Goal: Task Accomplishment & Management: Manage account settings

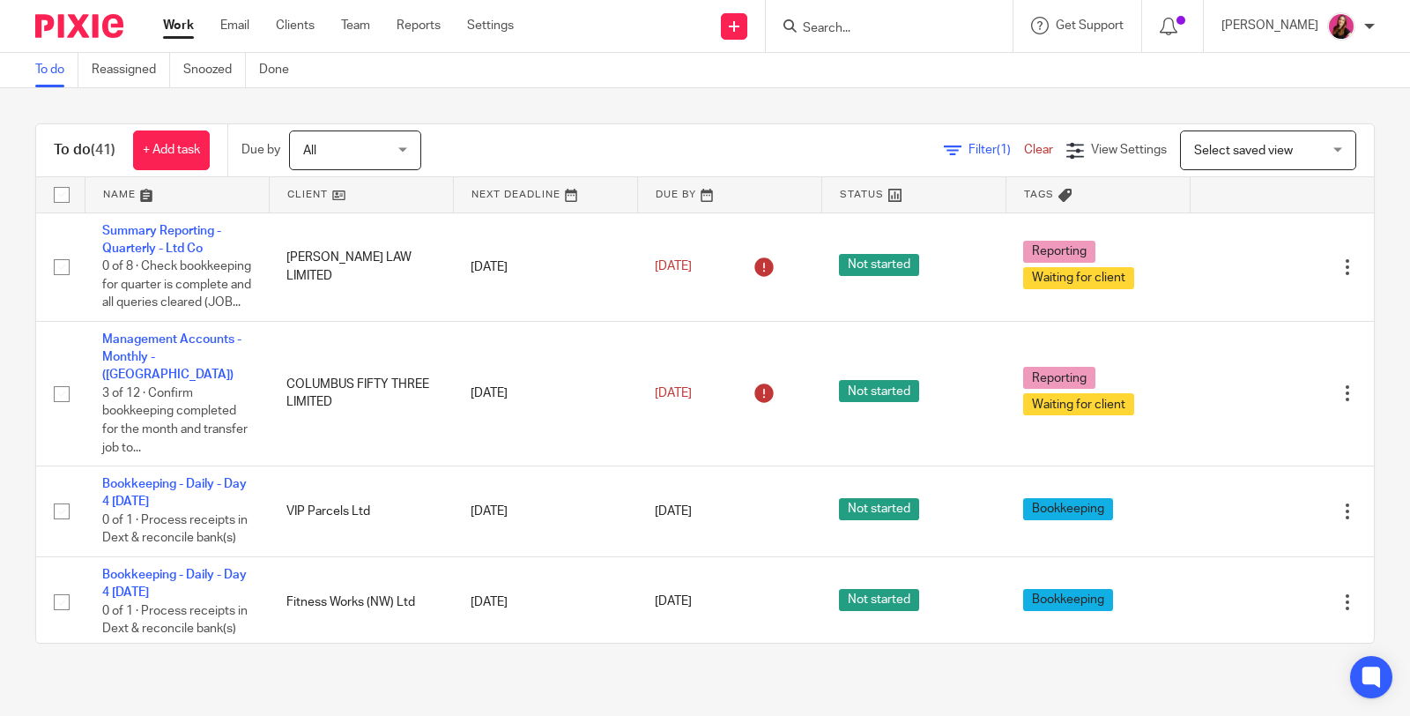
click at [826, 28] on input "Search" at bounding box center [880, 29] width 159 height 16
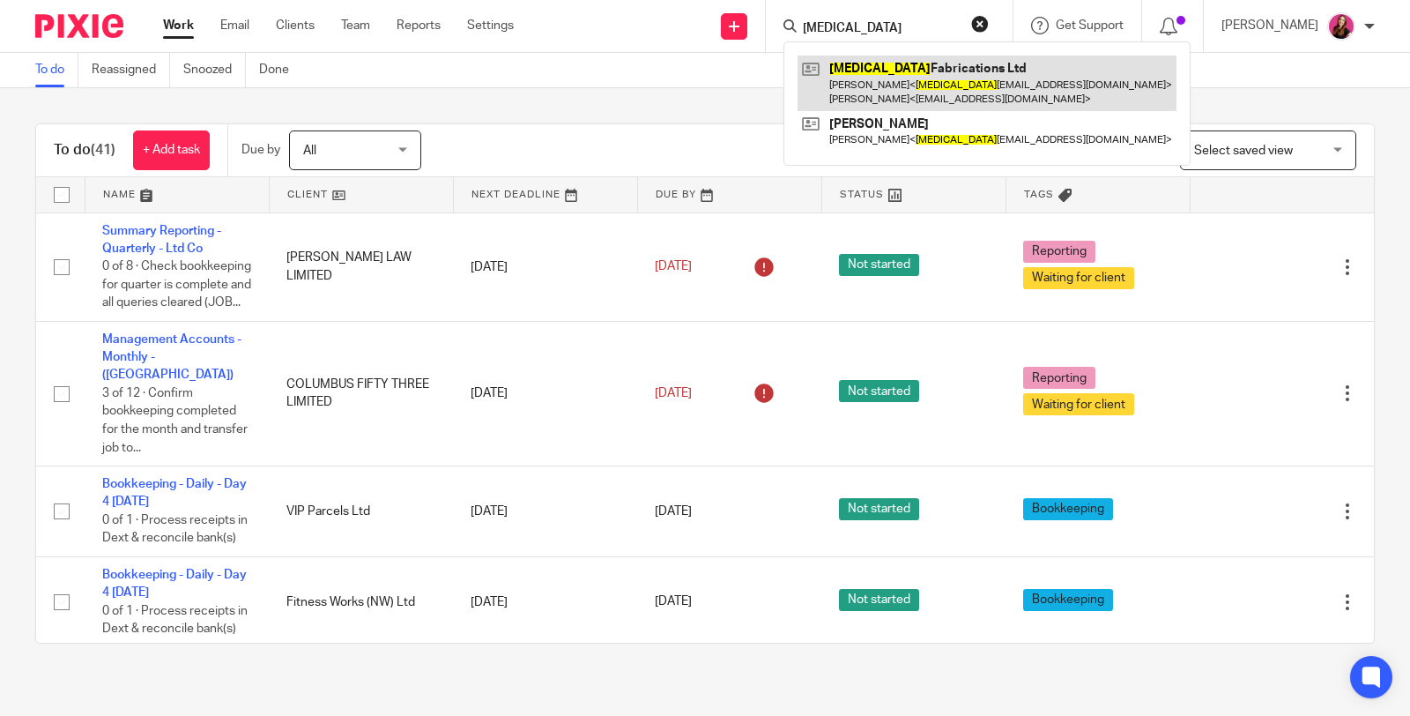
type input "mri"
click at [855, 70] on link at bounding box center [987, 83] width 379 height 55
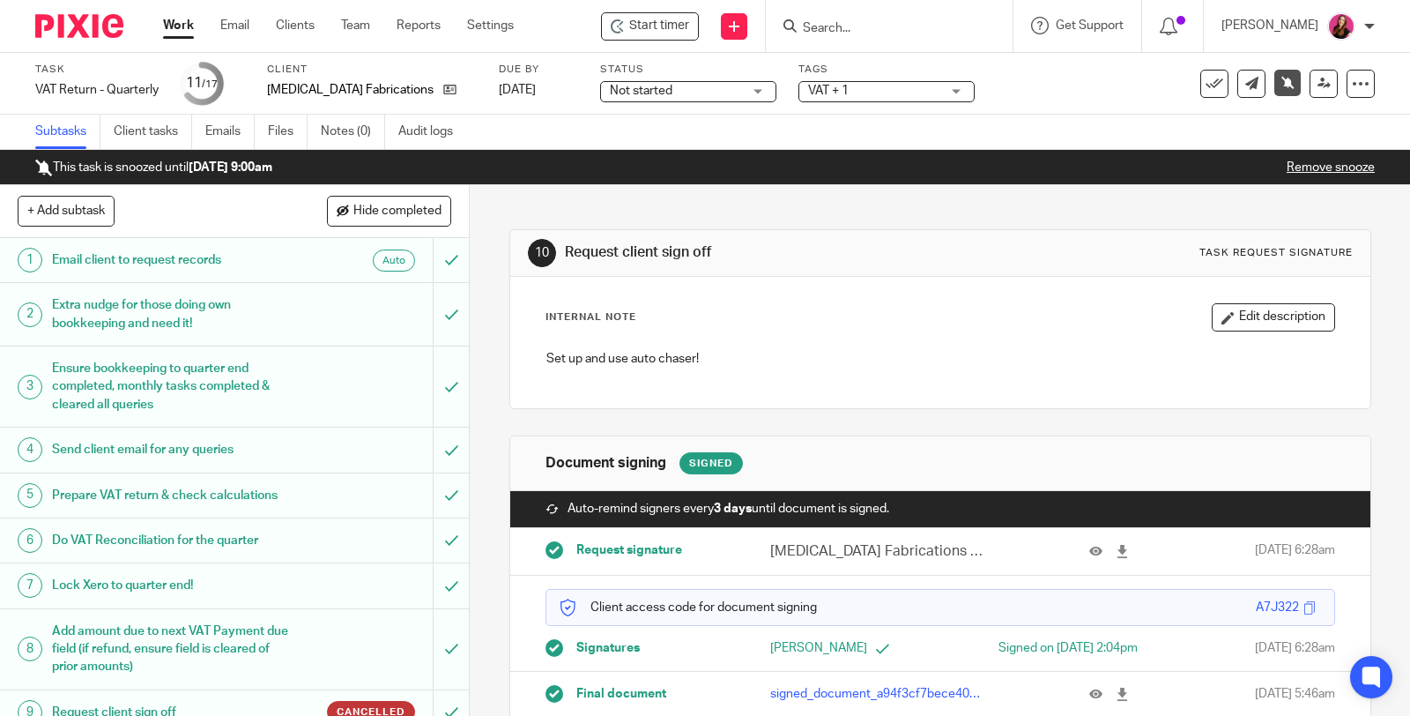
scroll to position [33, 0]
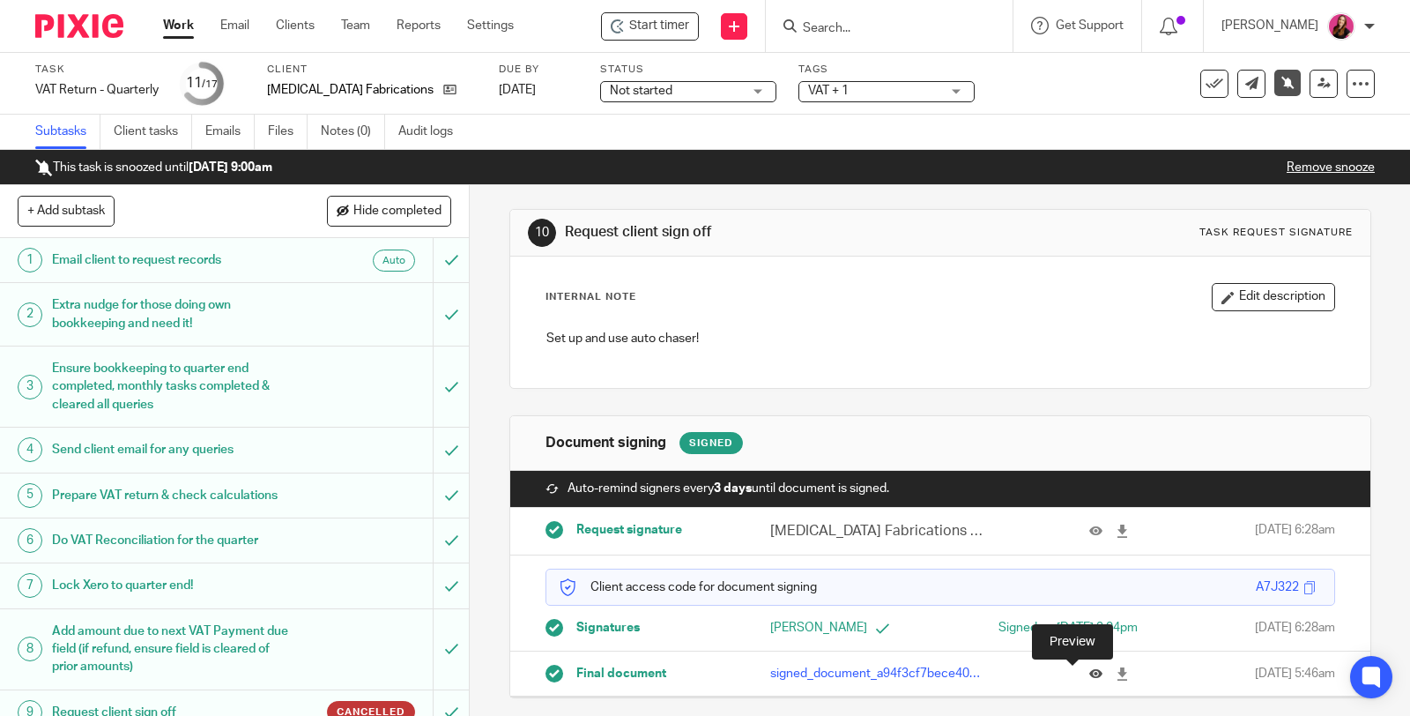
click at [1090, 675] on icon at bounding box center [1096, 673] width 13 height 13
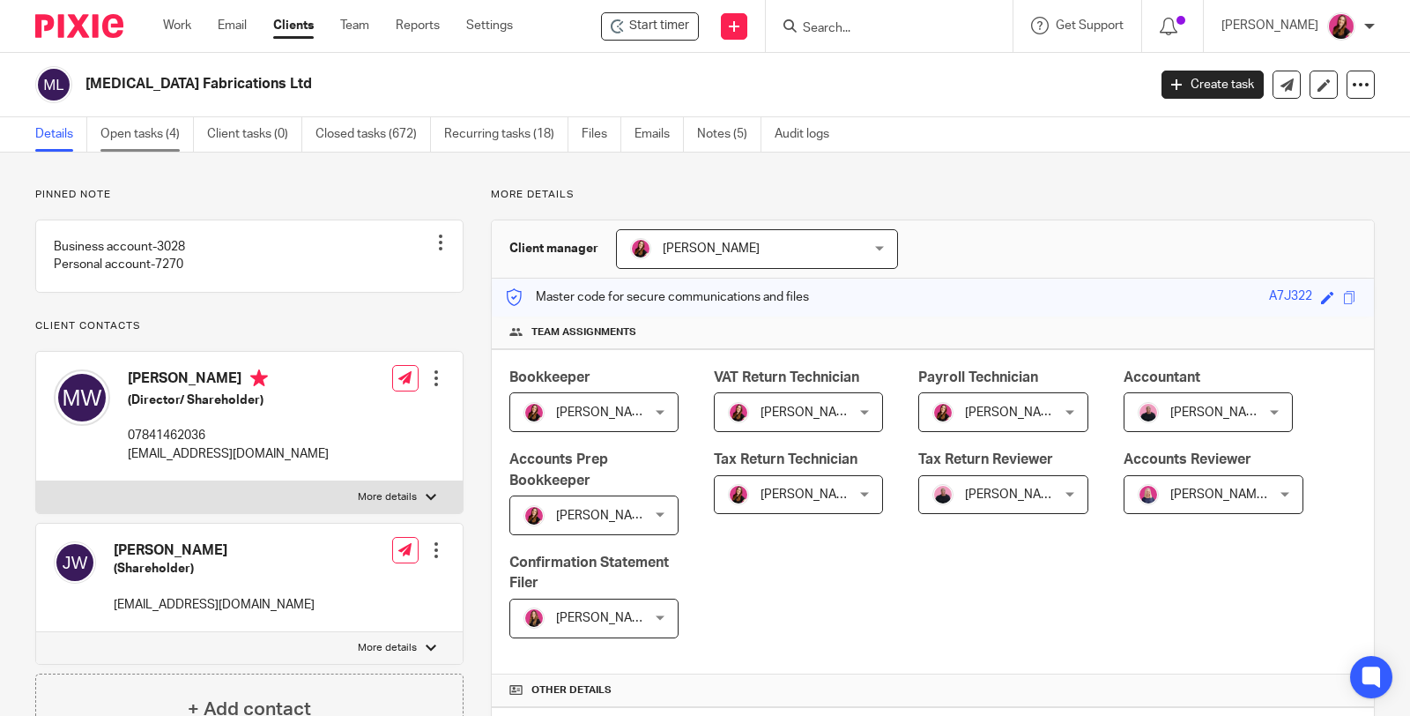
click at [140, 132] on link "Open tasks (4)" at bounding box center [146, 134] width 93 height 34
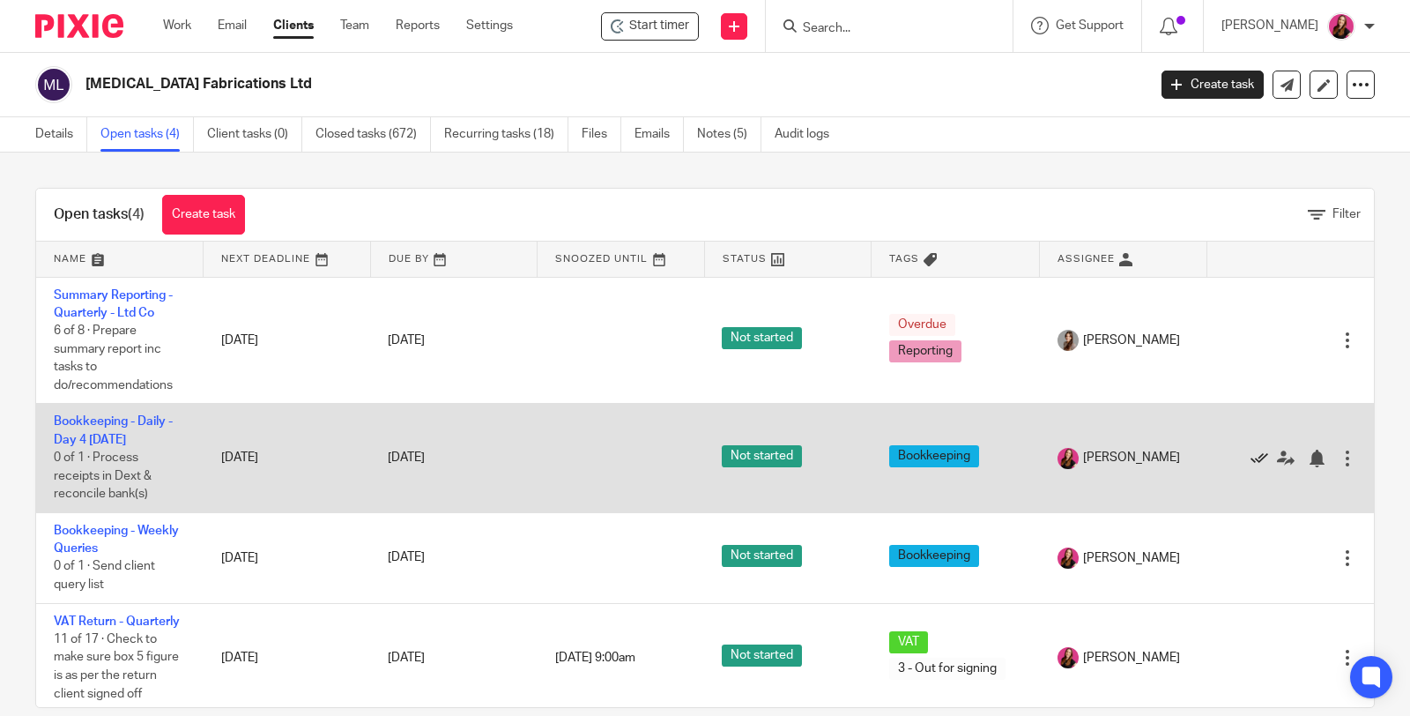
click at [1251, 458] on icon at bounding box center [1260, 459] width 18 height 18
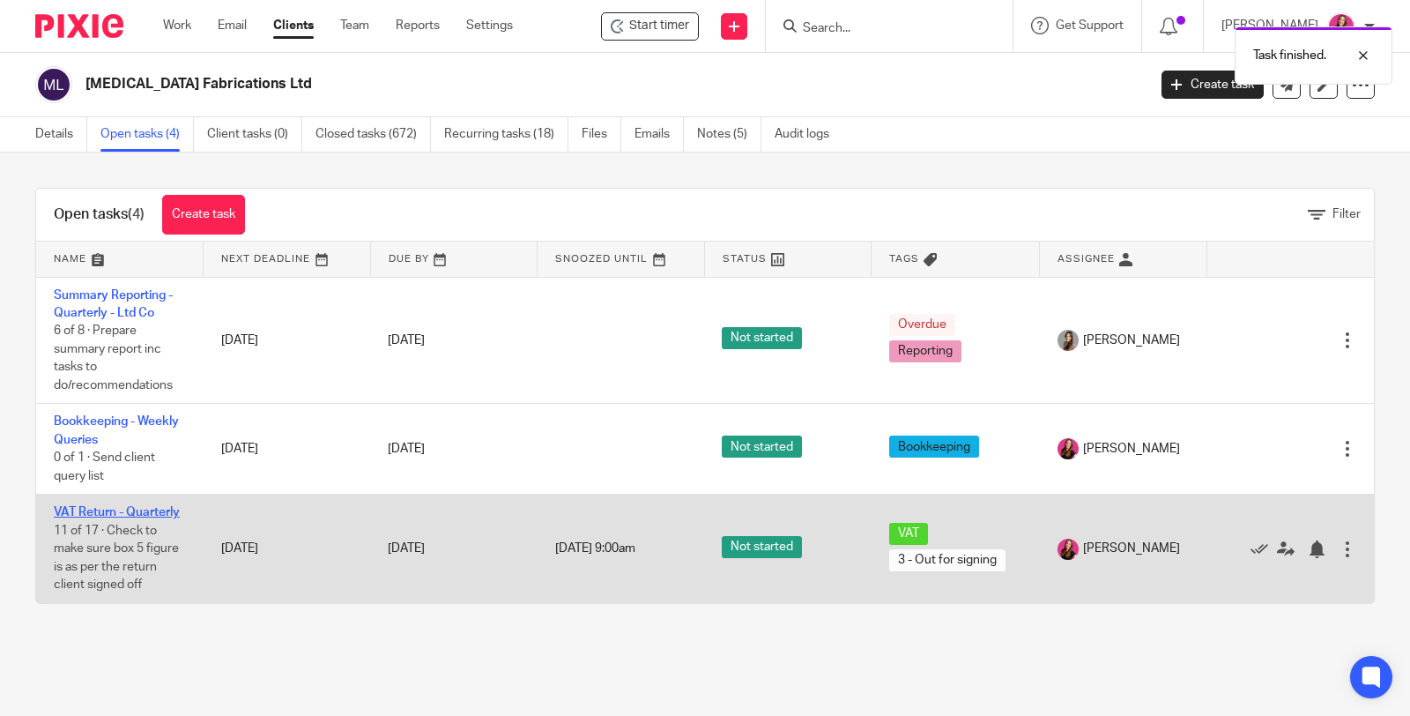
click at [145, 507] on link "VAT Return - Quarterly" at bounding box center [117, 512] width 126 height 12
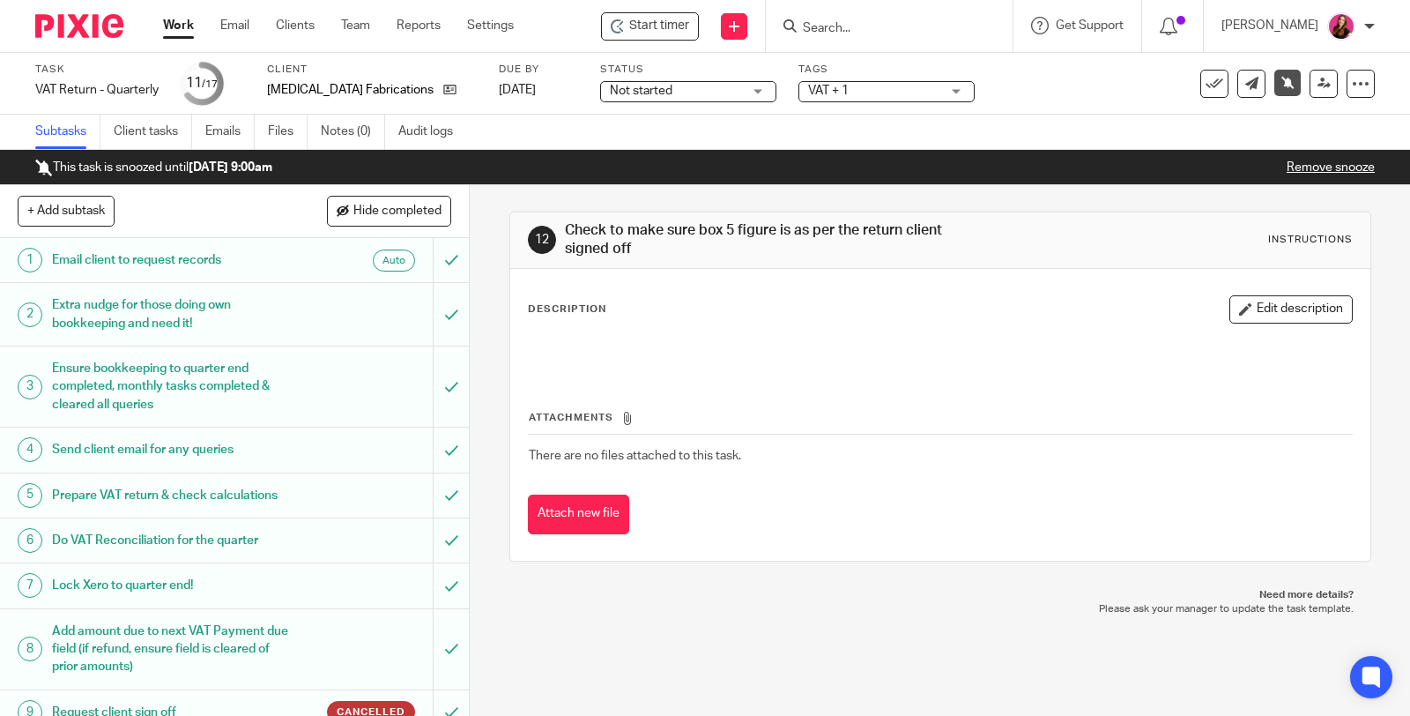
click at [1331, 161] on link "Remove snooze" at bounding box center [1331, 167] width 88 height 12
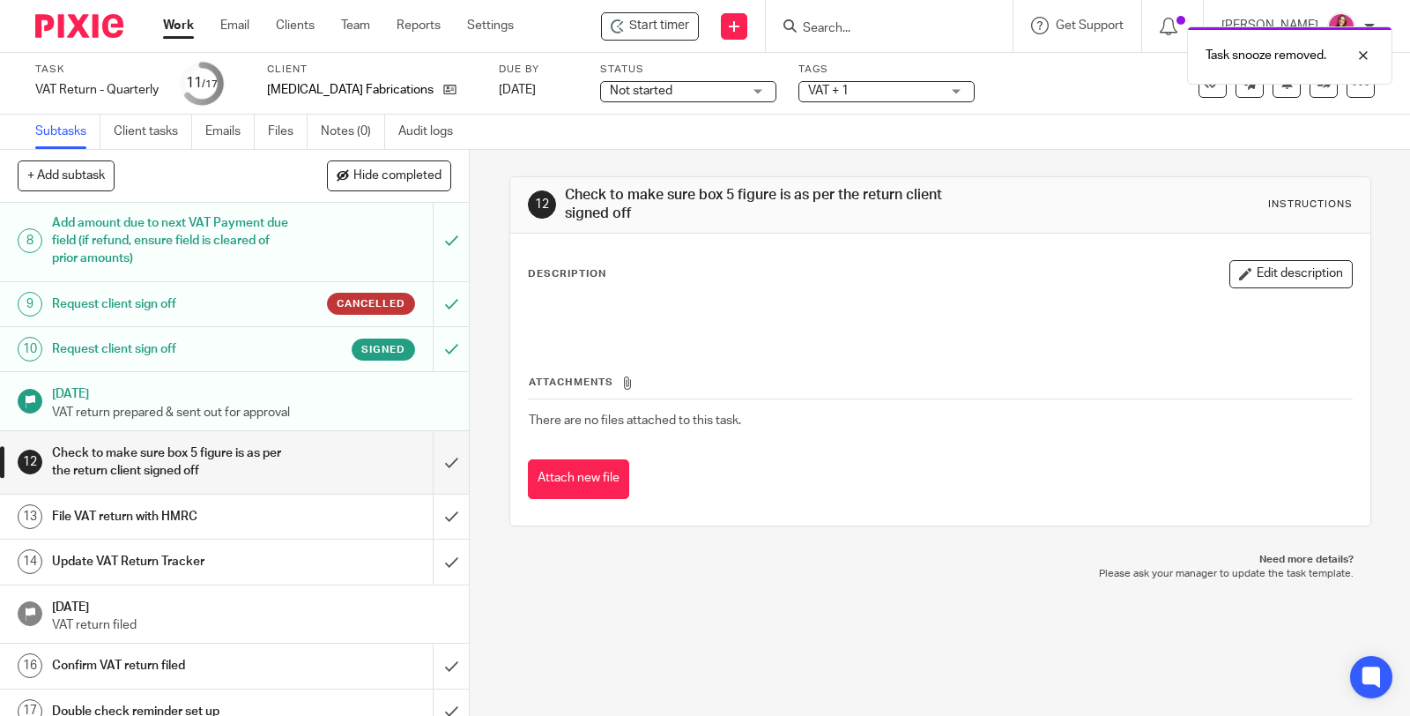
scroll to position [384, 0]
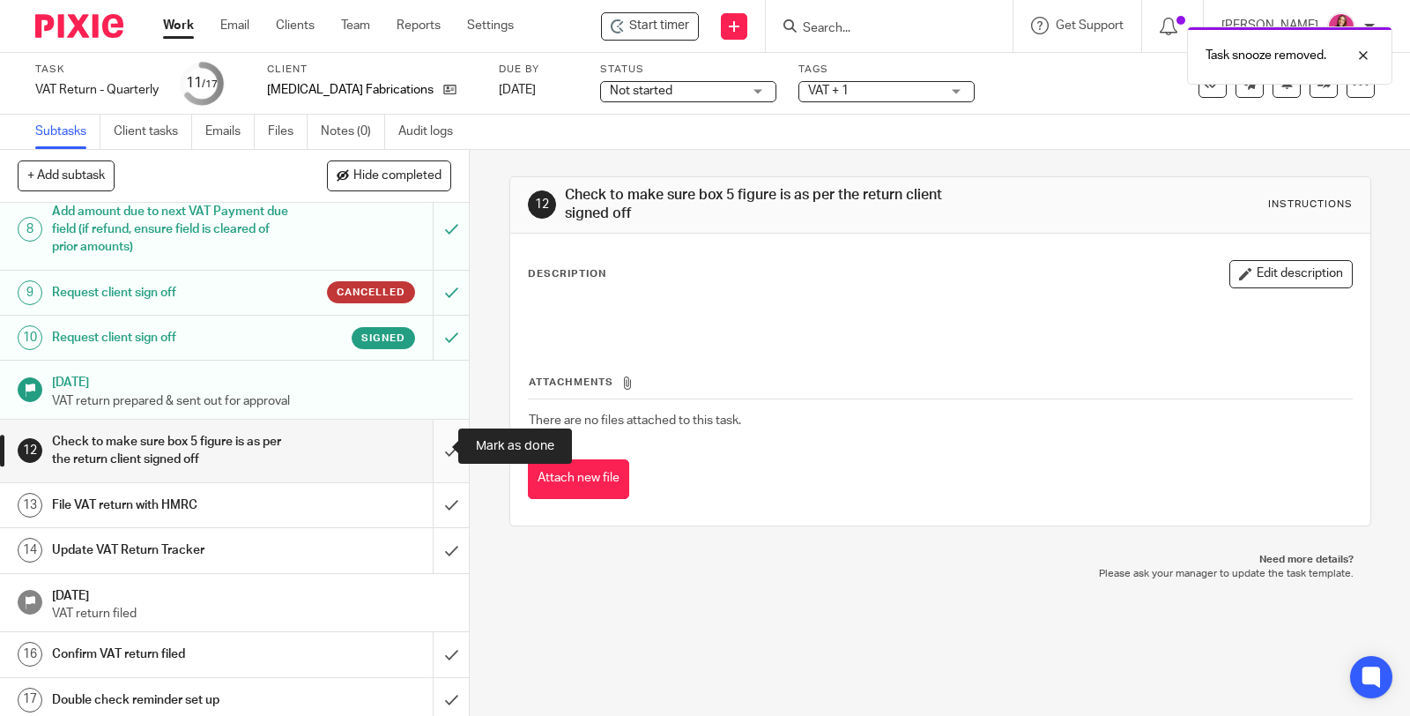
click at [428, 446] on input "submit" at bounding box center [234, 451] width 469 height 63
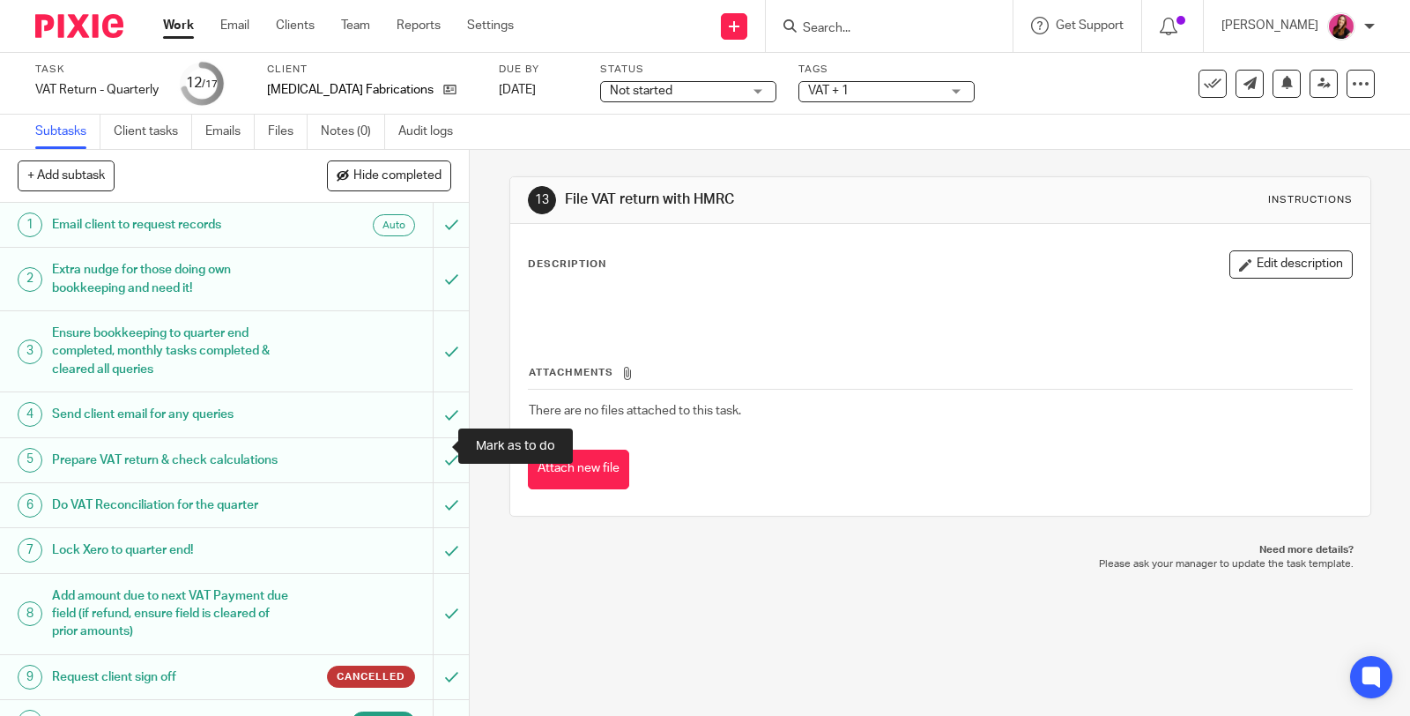
scroll to position [384, 0]
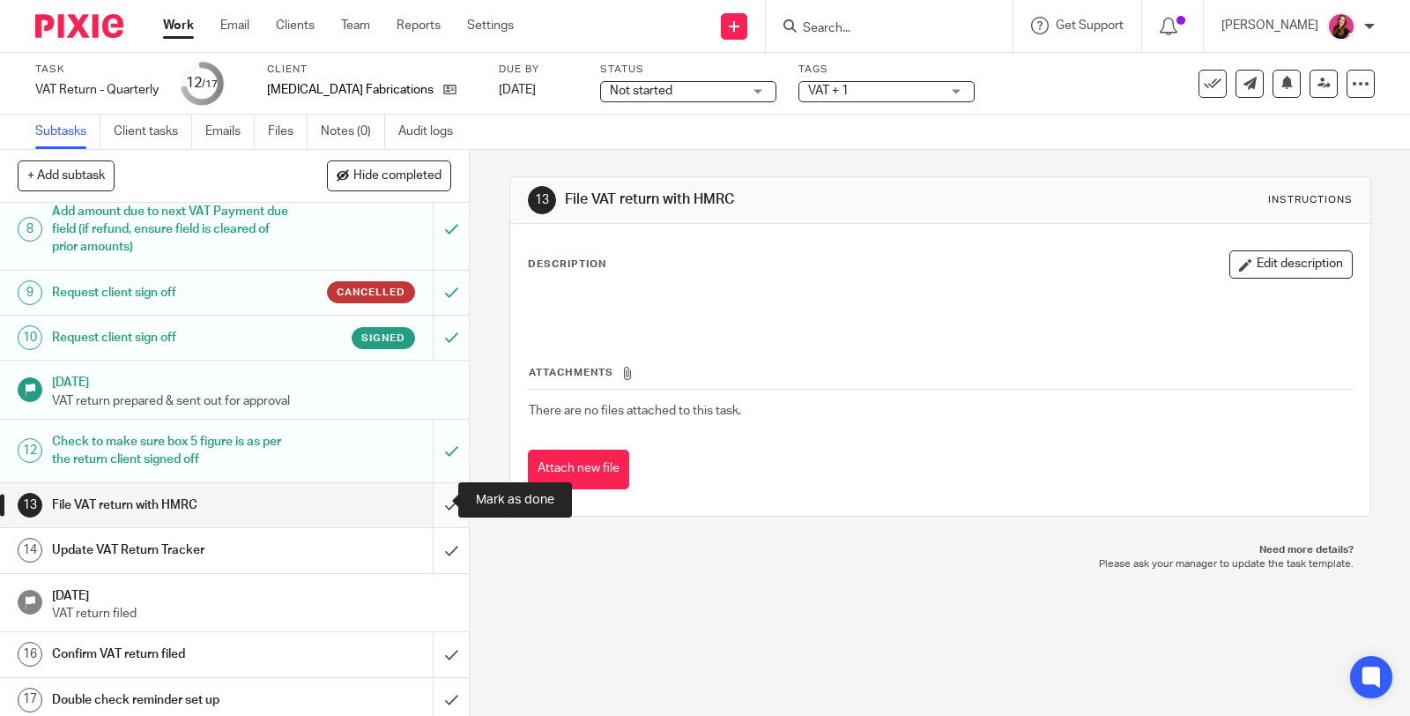
click at [430, 492] on input "submit" at bounding box center [234, 505] width 469 height 44
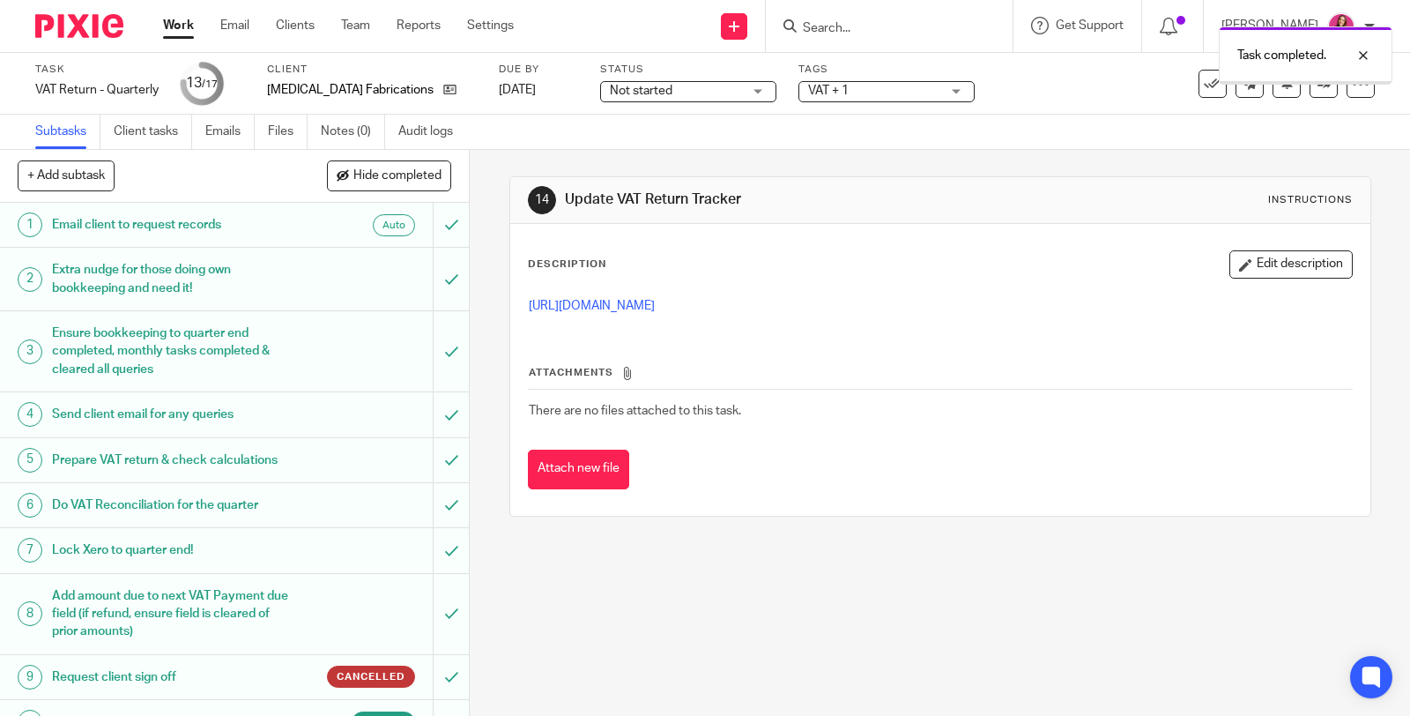
scroll to position [384, 0]
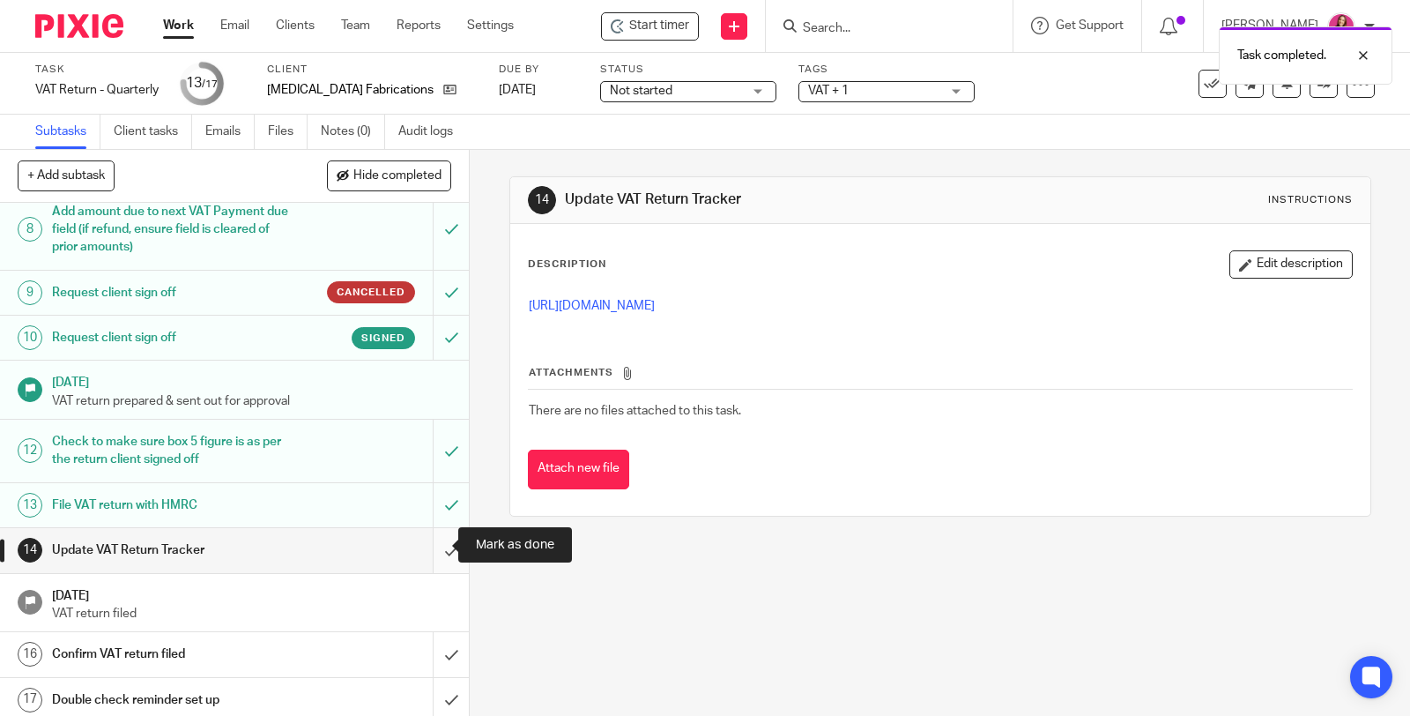
click at [428, 543] on input "submit" at bounding box center [234, 550] width 469 height 44
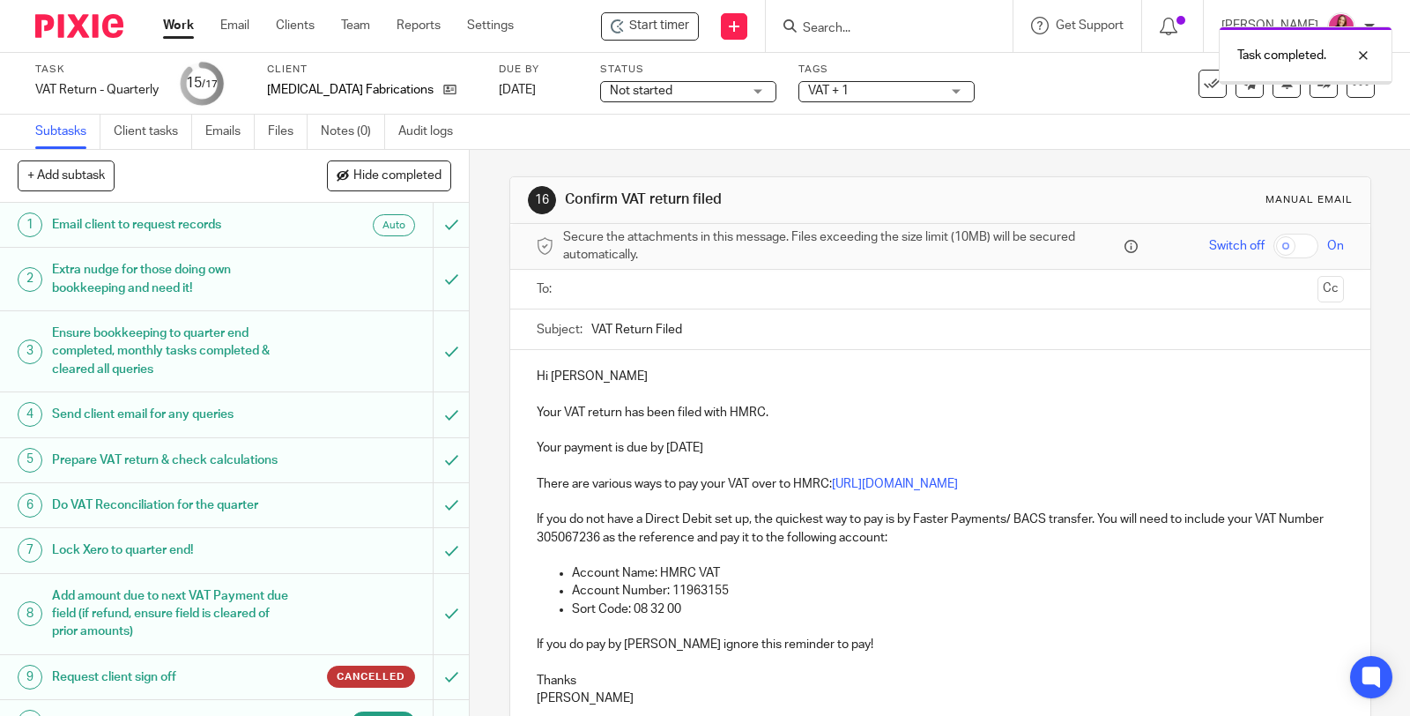
scroll to position [384, 0]
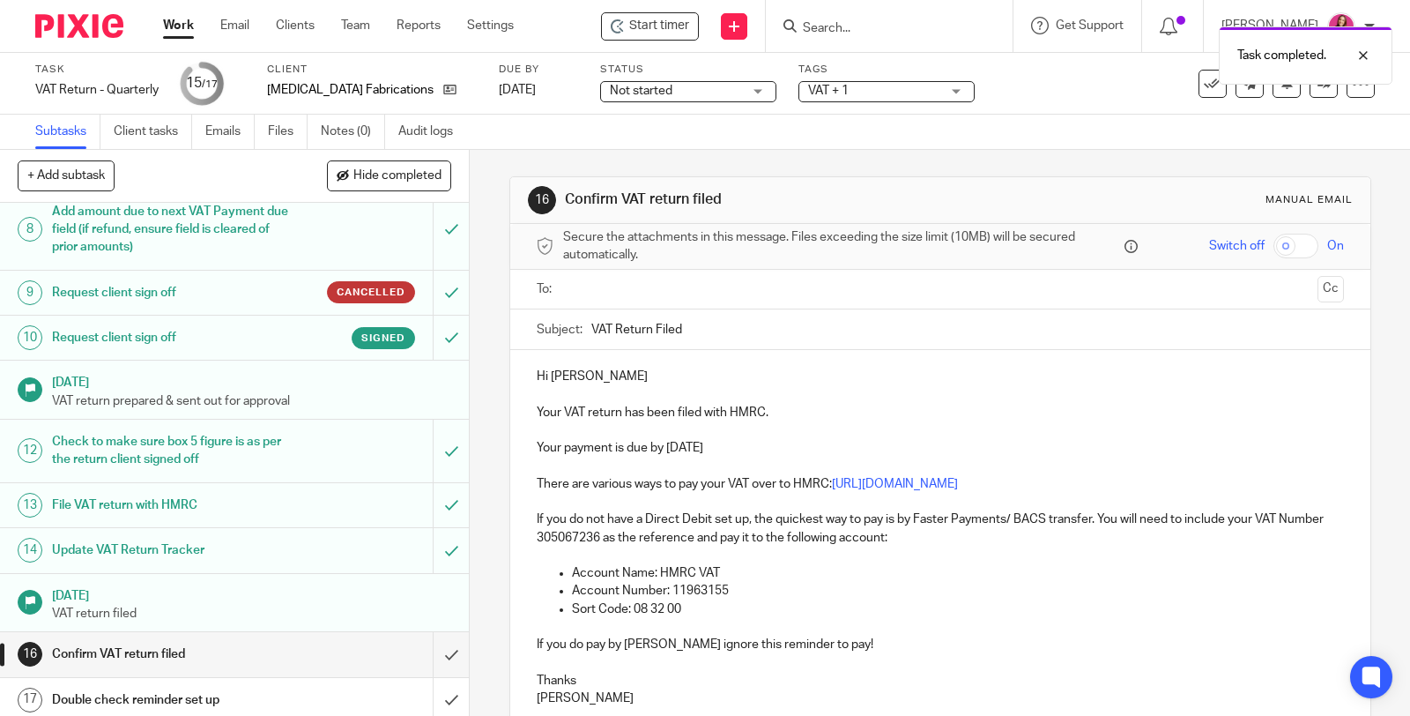
click at [755, 291] on input "text" at bounding box center [939, 289] width 740 height 20
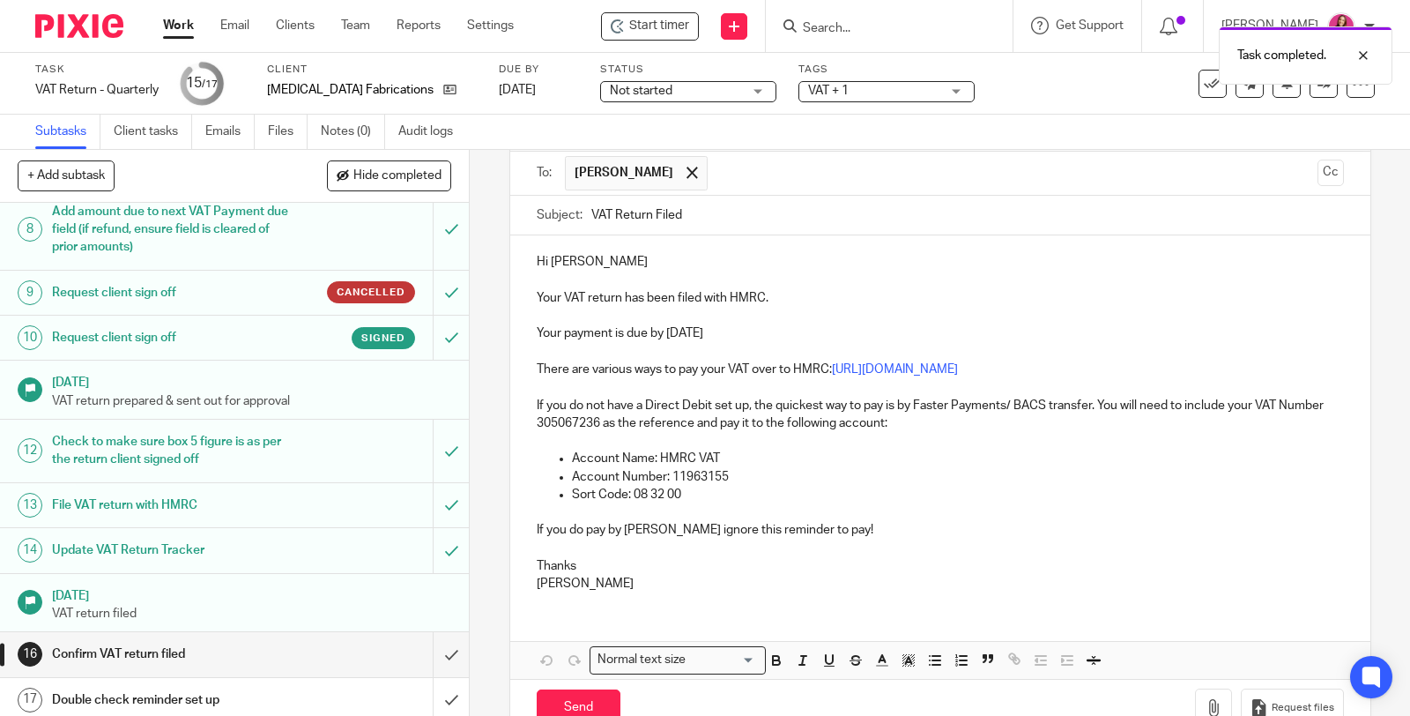
scroll to position [160, 0]
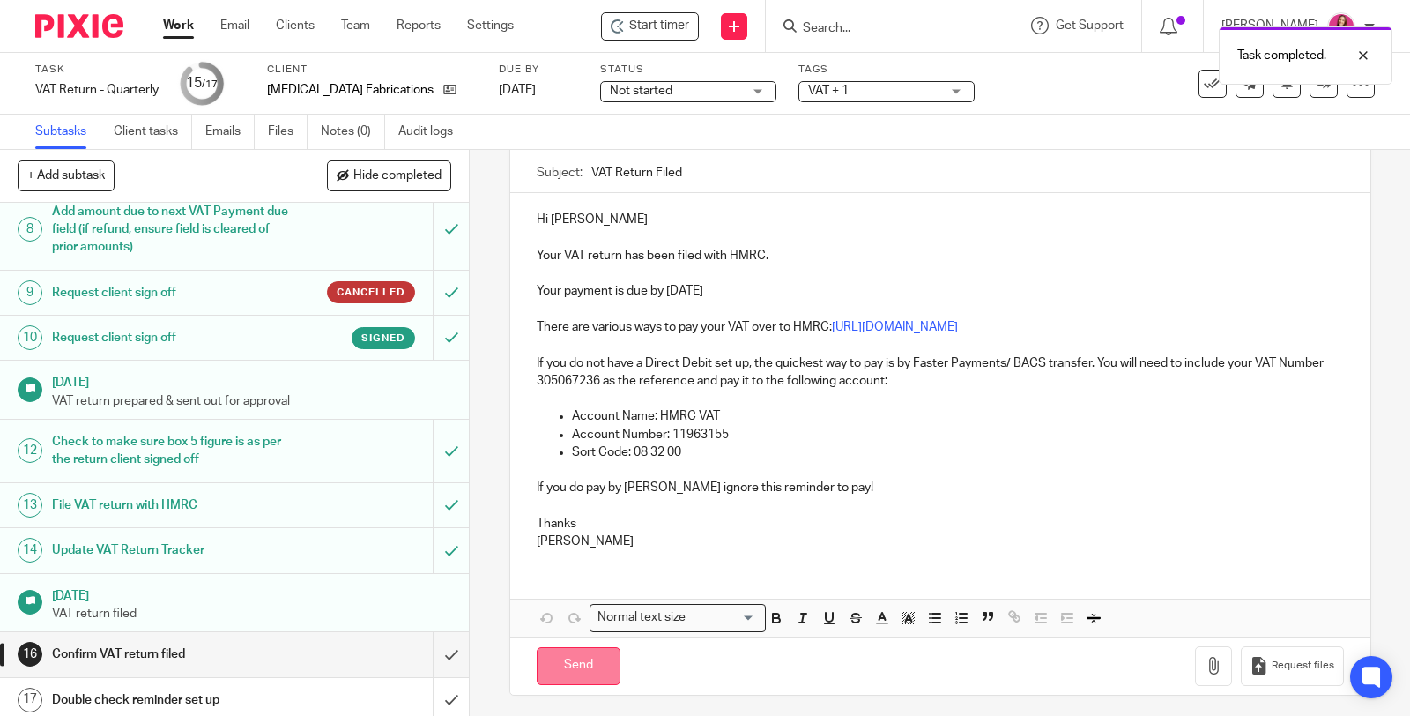
click at [600, 664] on input "Send" at bounding box center [579, 666] width 84 height 38
type input "Sent"
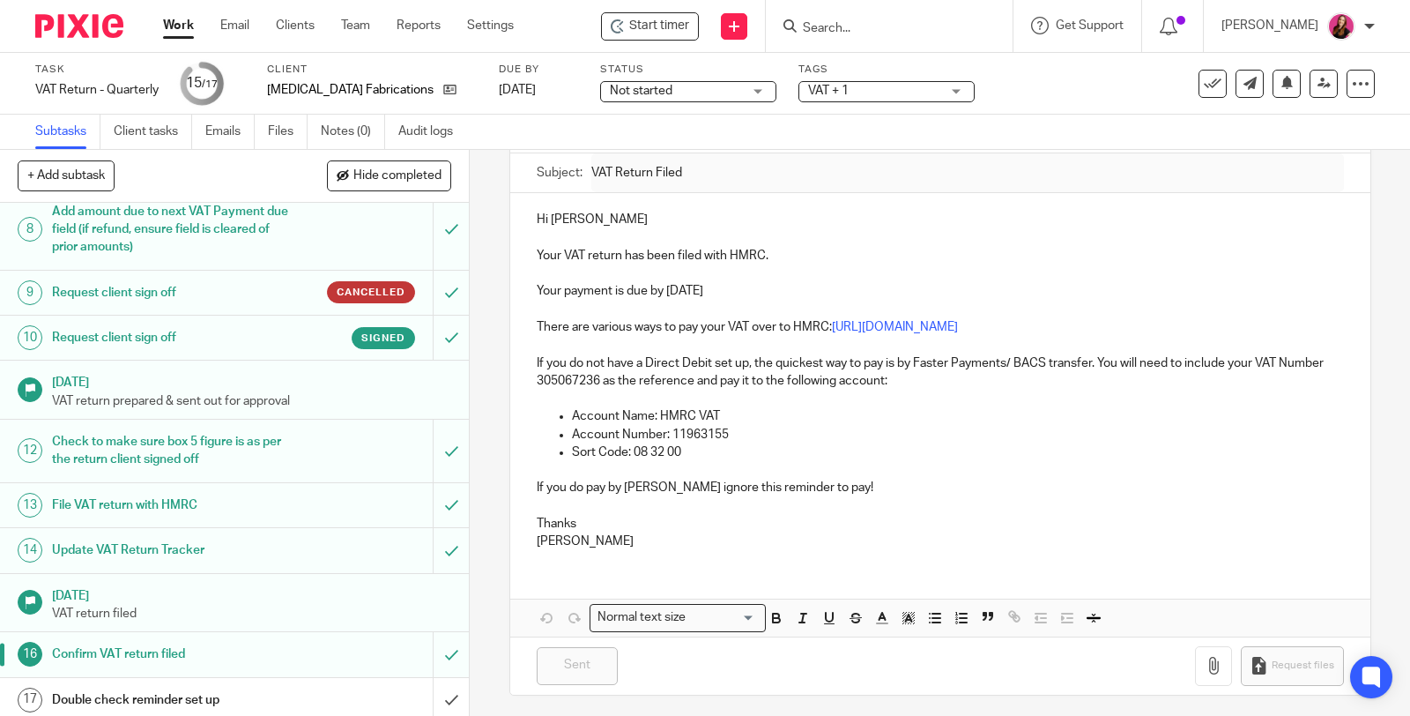
click at [923, 100] on div "VAT + 1" at bounding box center [887, 91] width 176 height 21
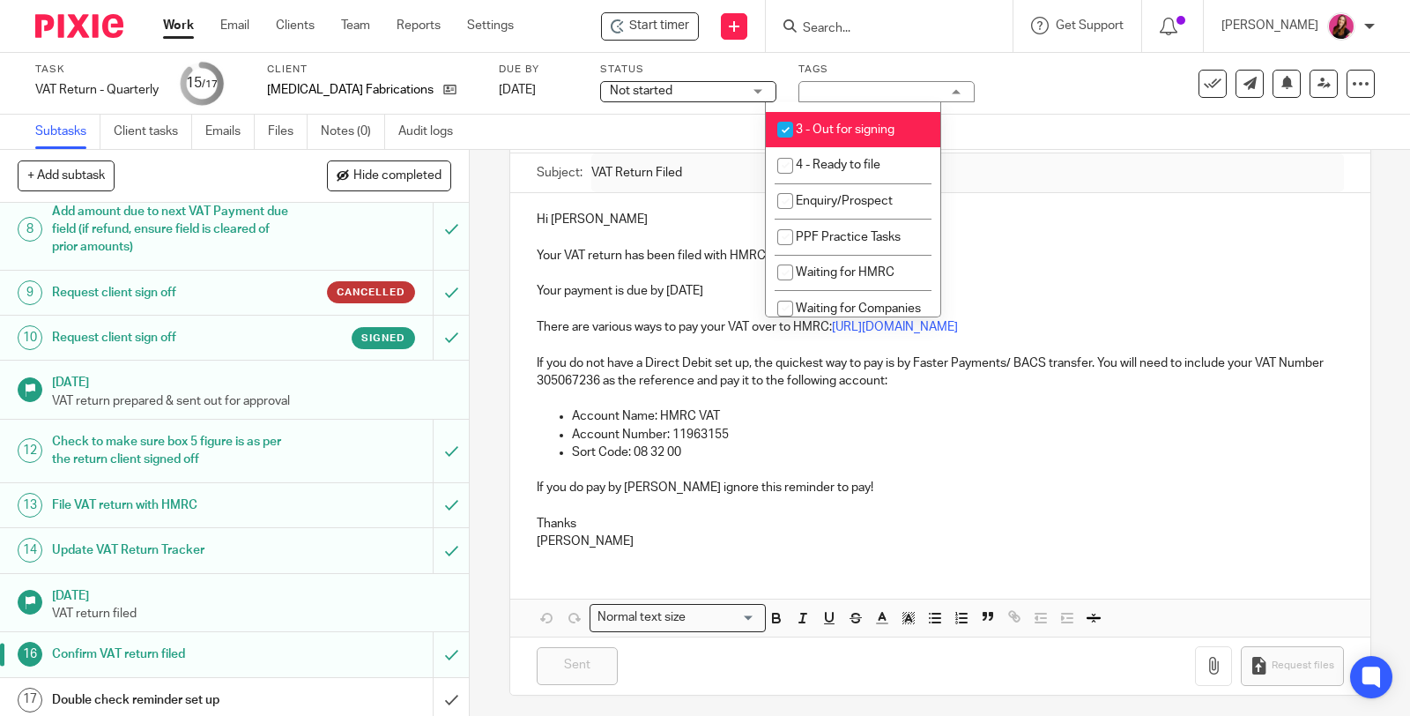
scroll to position [294, 0]
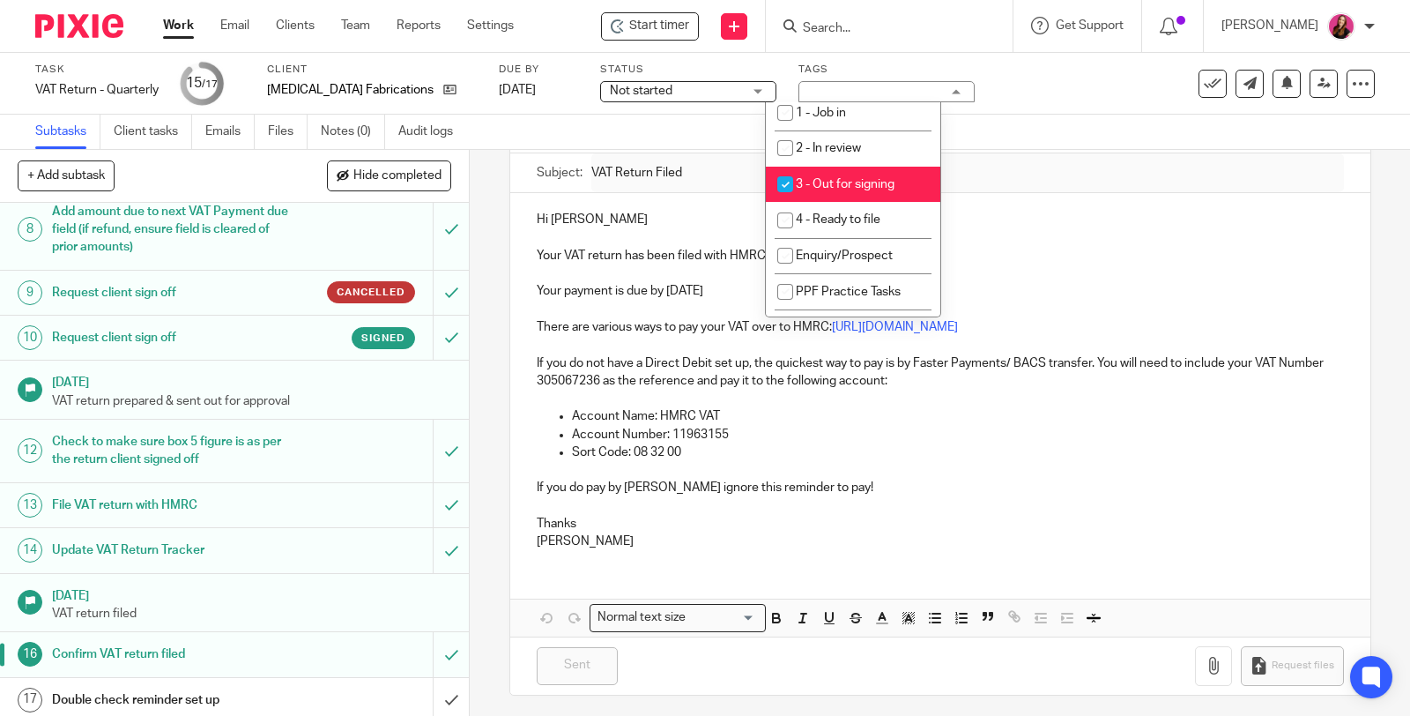
click at [875, 178] on span "3 - Out for signing" at bounding box center [845, 184] width 99 height 12
checkbox input "false"
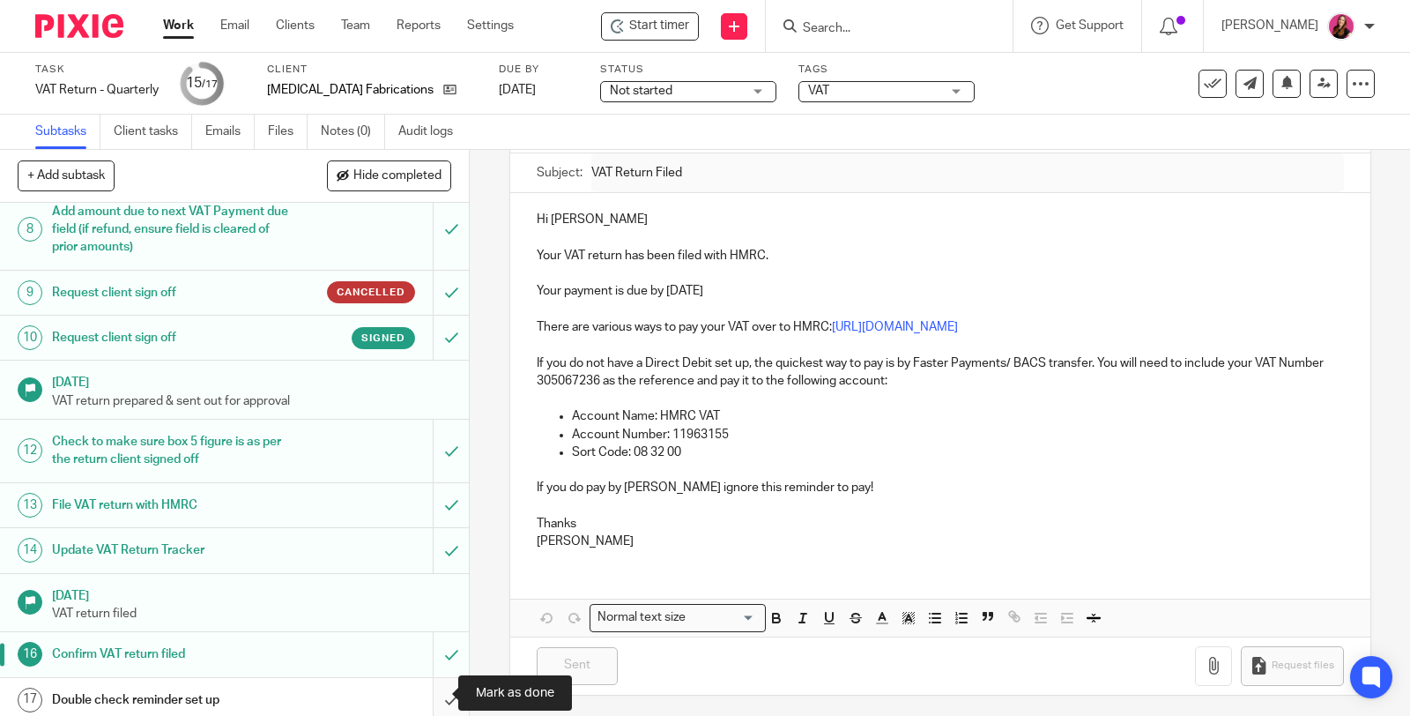
click at [435, 690] on input "submit" at bounding box center [234, 700] width 469 height 44
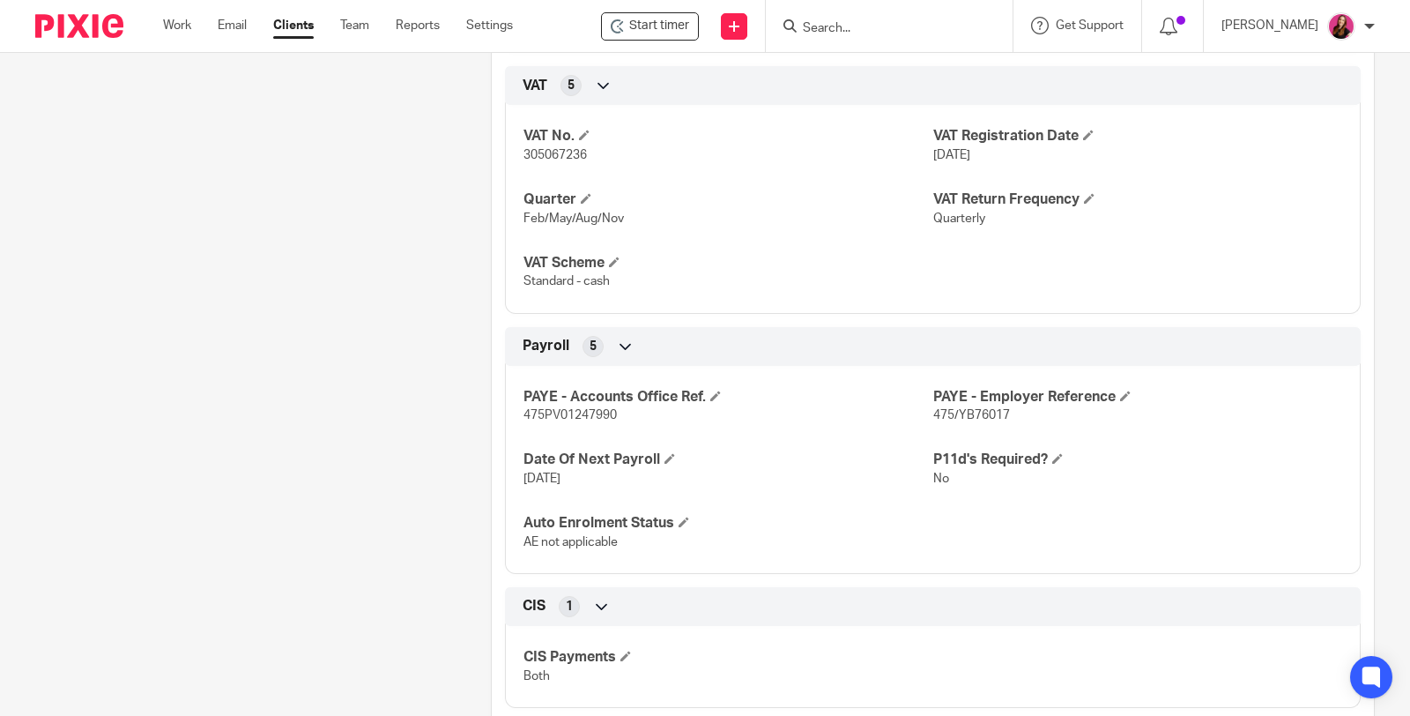
scroll to position [1861, 0]
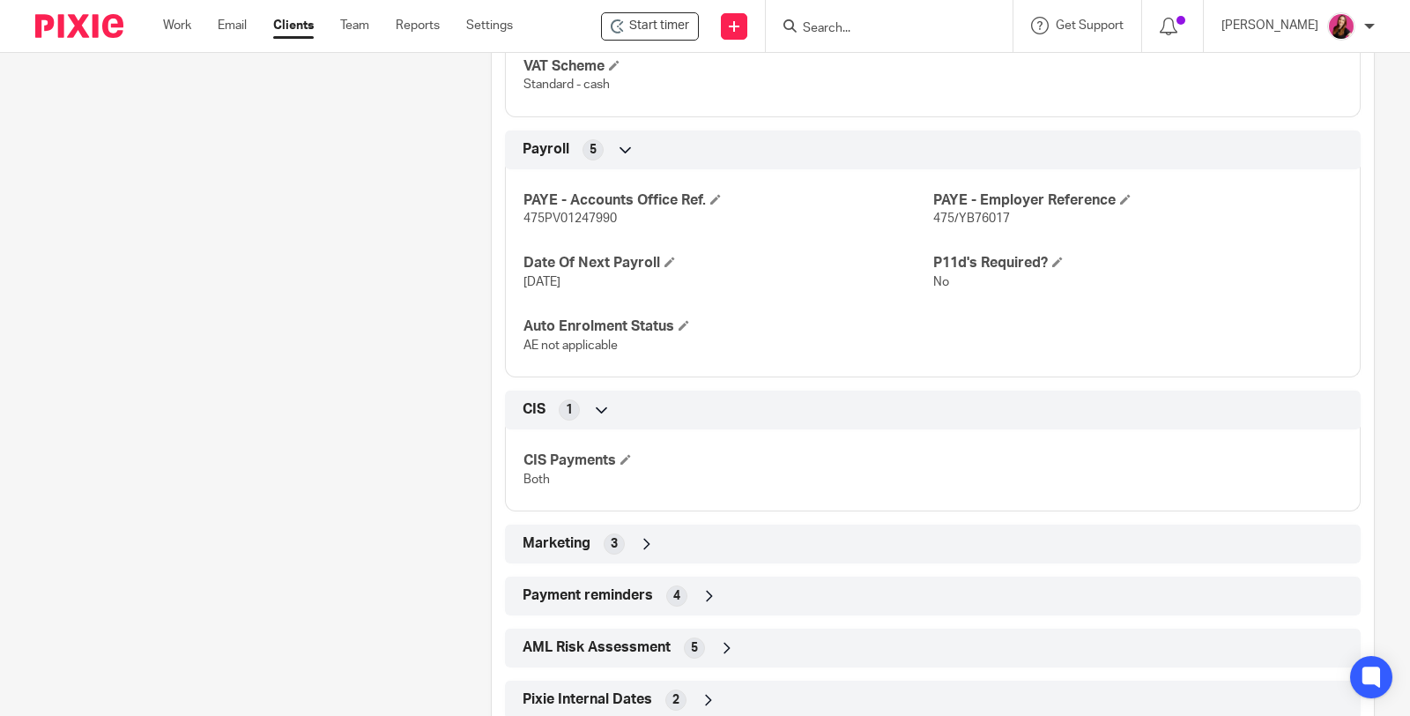
click at [705, 605] on icon at bounding box center [710, 596] width 18 height 18
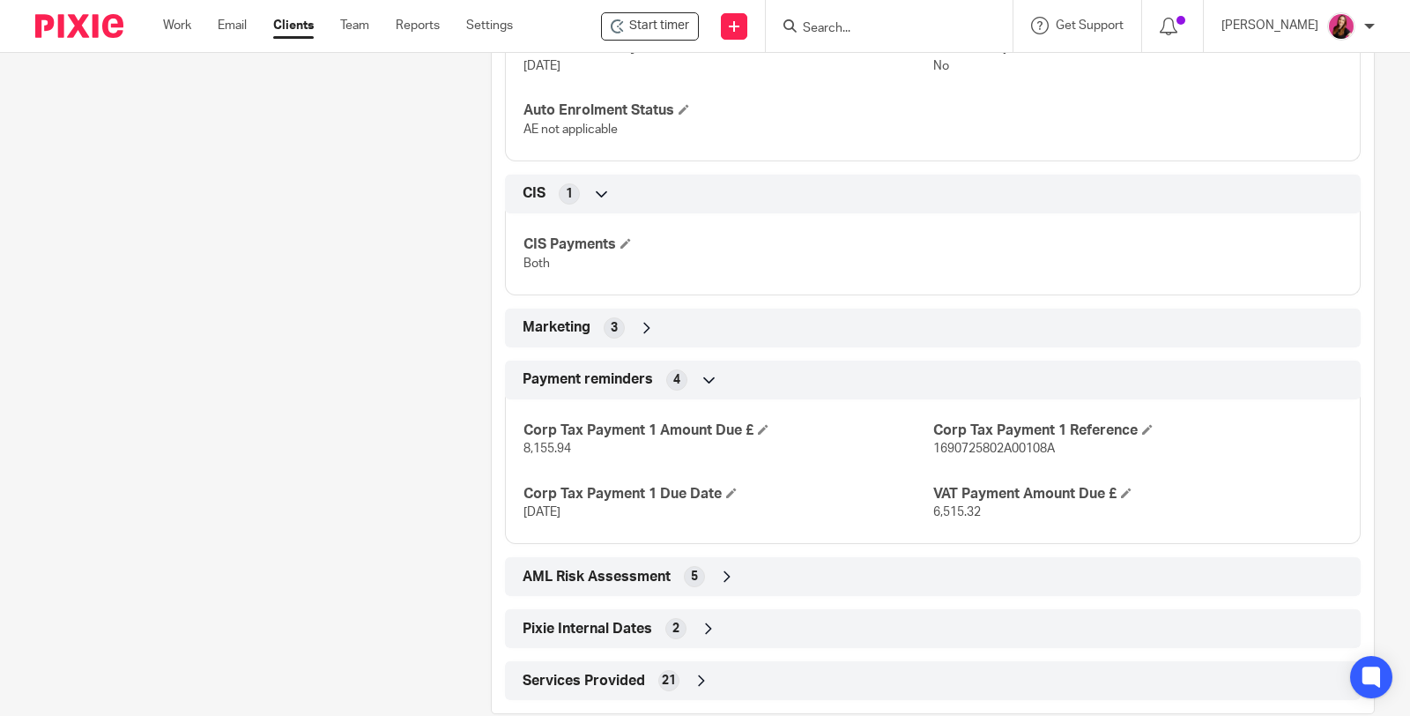
scroll to position [2121, 0]
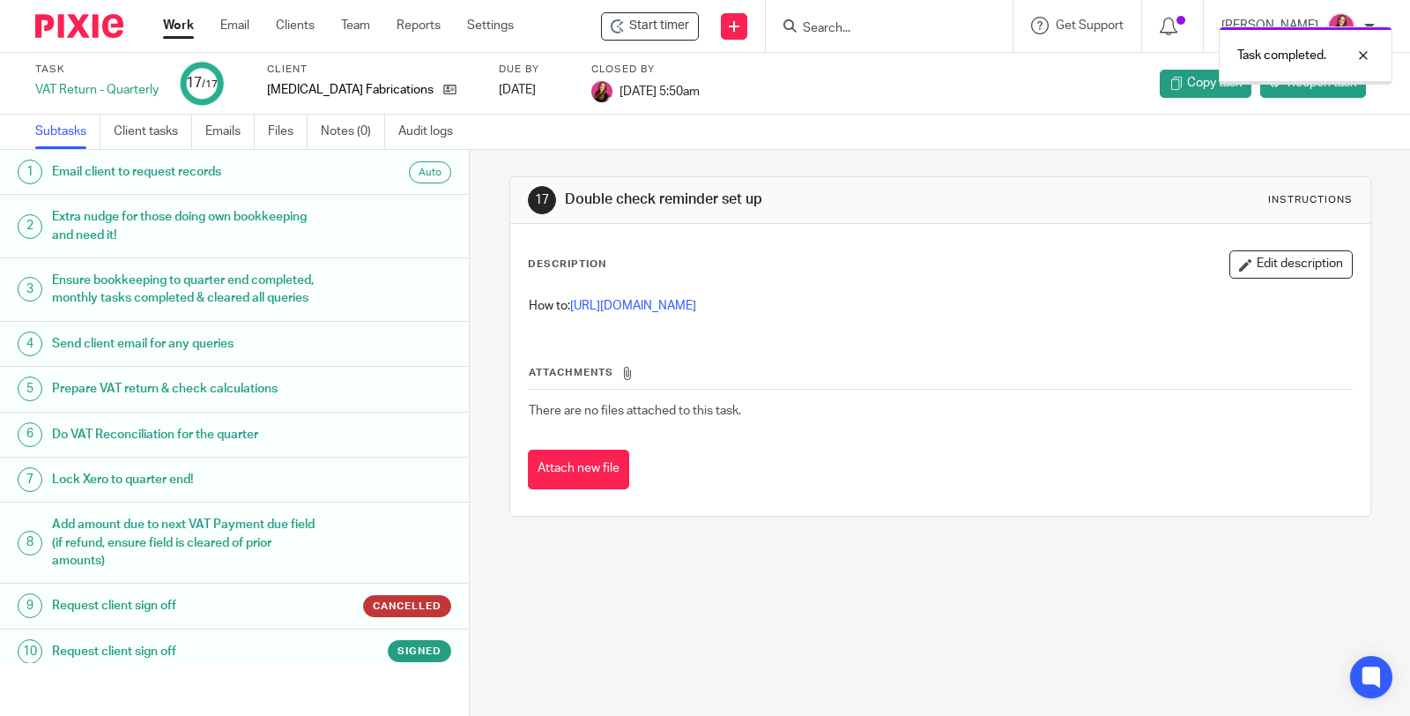
click at [1179, 24] on div "Task completed." at bounding box center [1049, 51] width 688 height 67
click at [1178, 29] on div "Task completed." at bounding box center [1049, 51] width 688 height 67
click at [1183, 28] on div "Task completed." at bounding box center [1049, 51] width 688 height 67
click at [1186, 27] on div at bounding box center [1173, 25] width 26 height 19
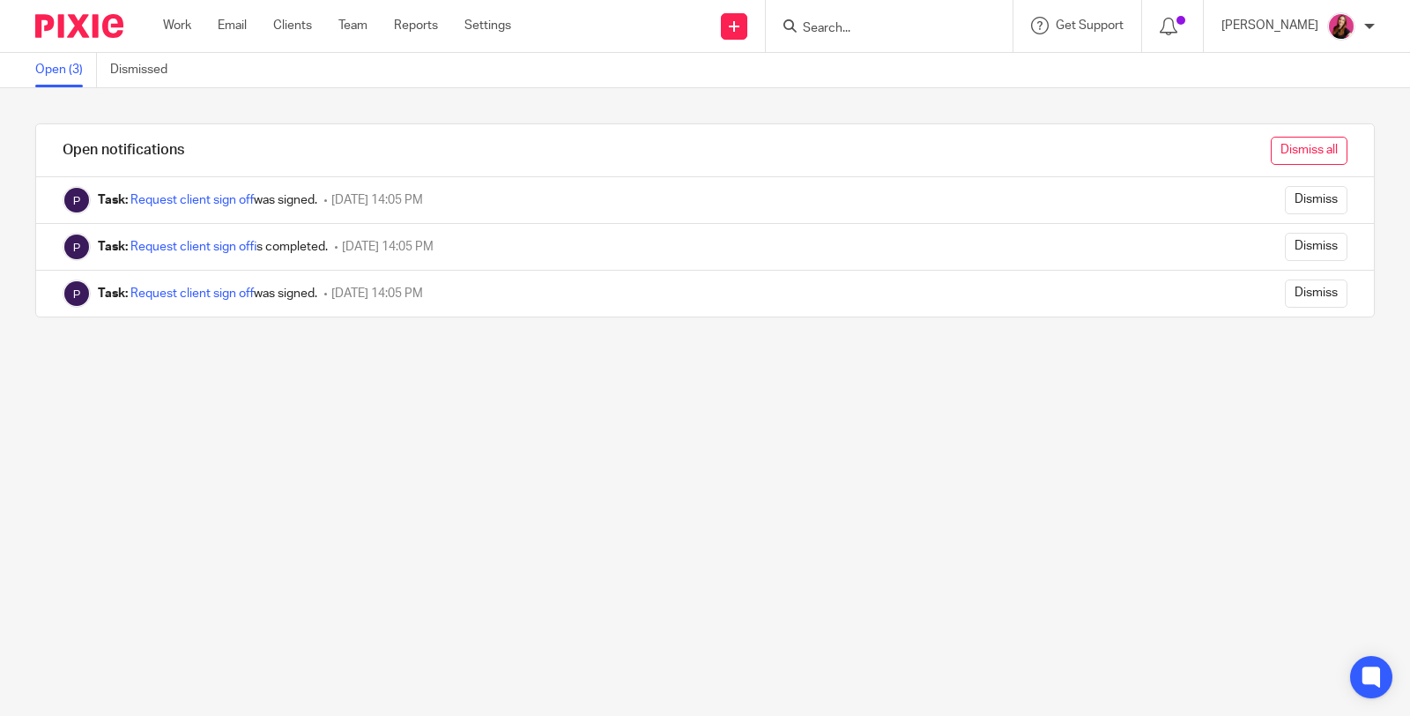
click at [1271, 139] on input "Dismiss all" at bounding box center [1309, 151] width 77 height 28
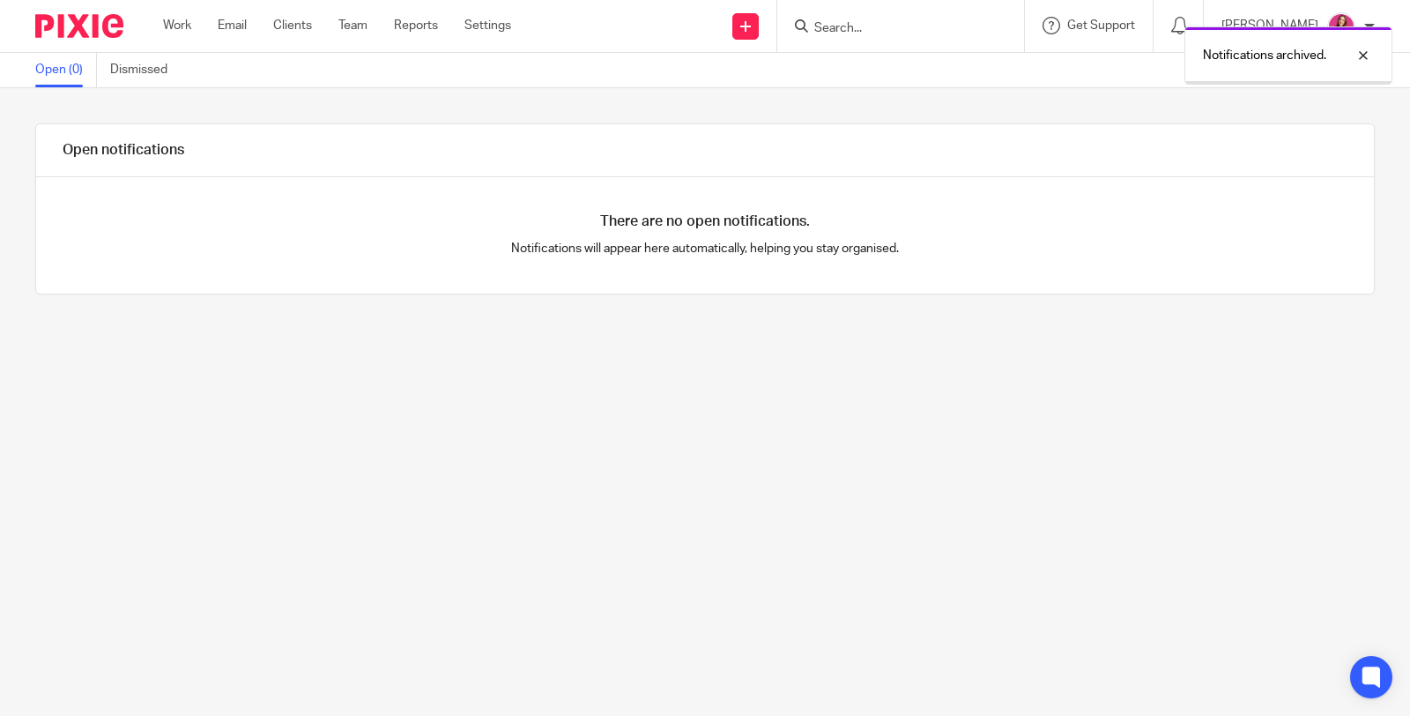
click at [183, 29] on link "Work" at bounding box center [177, 26] width 28 height 18
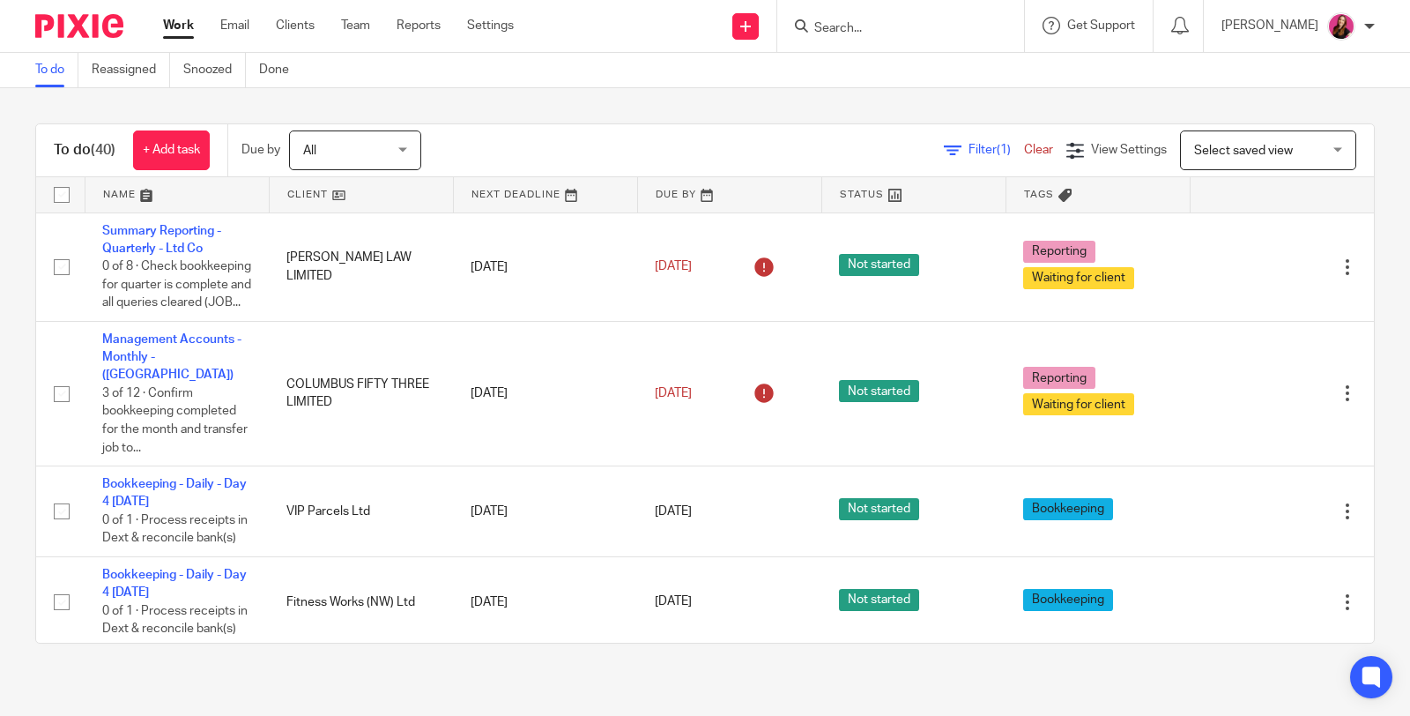
click at [914, 26] on input "Search" at bounding box center [892, 29] width 159 height 16
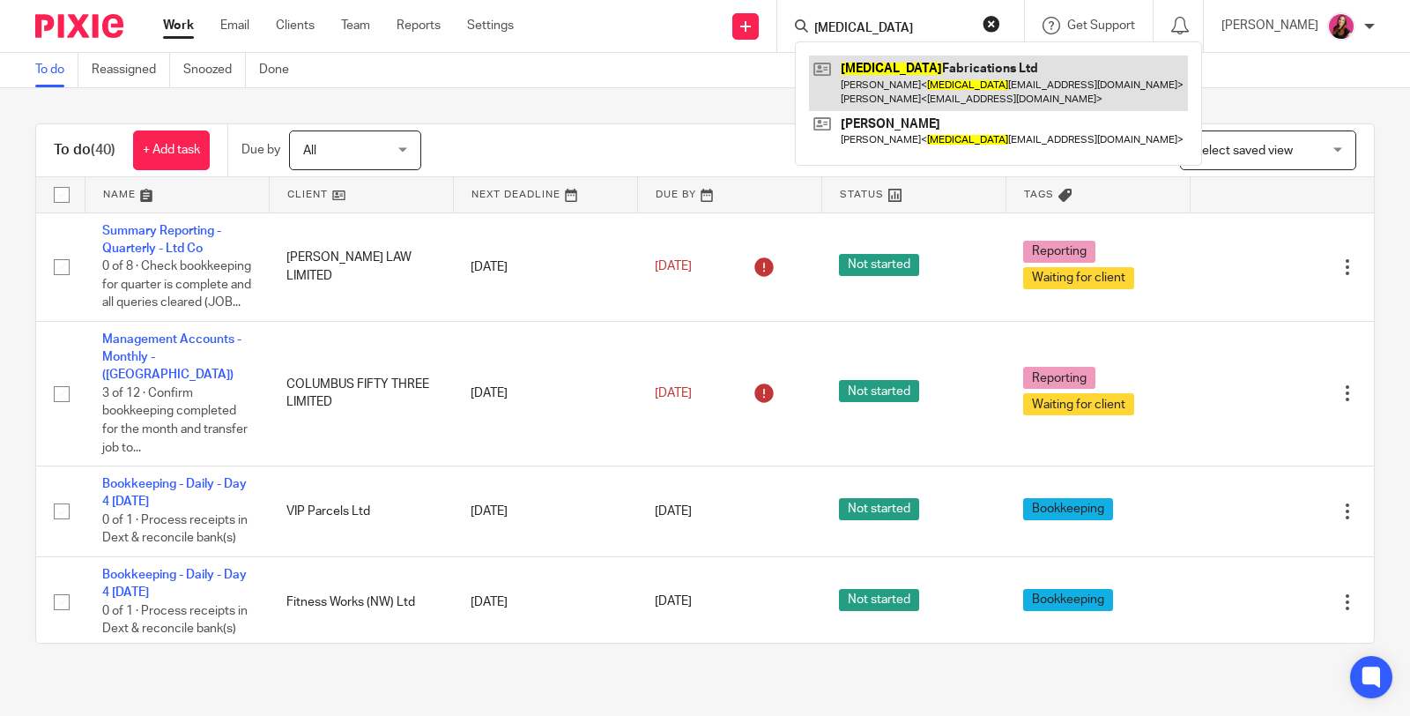
type input "mri"
click at [930, 80] on link at bounding box center [998, 83] width 379 height 55
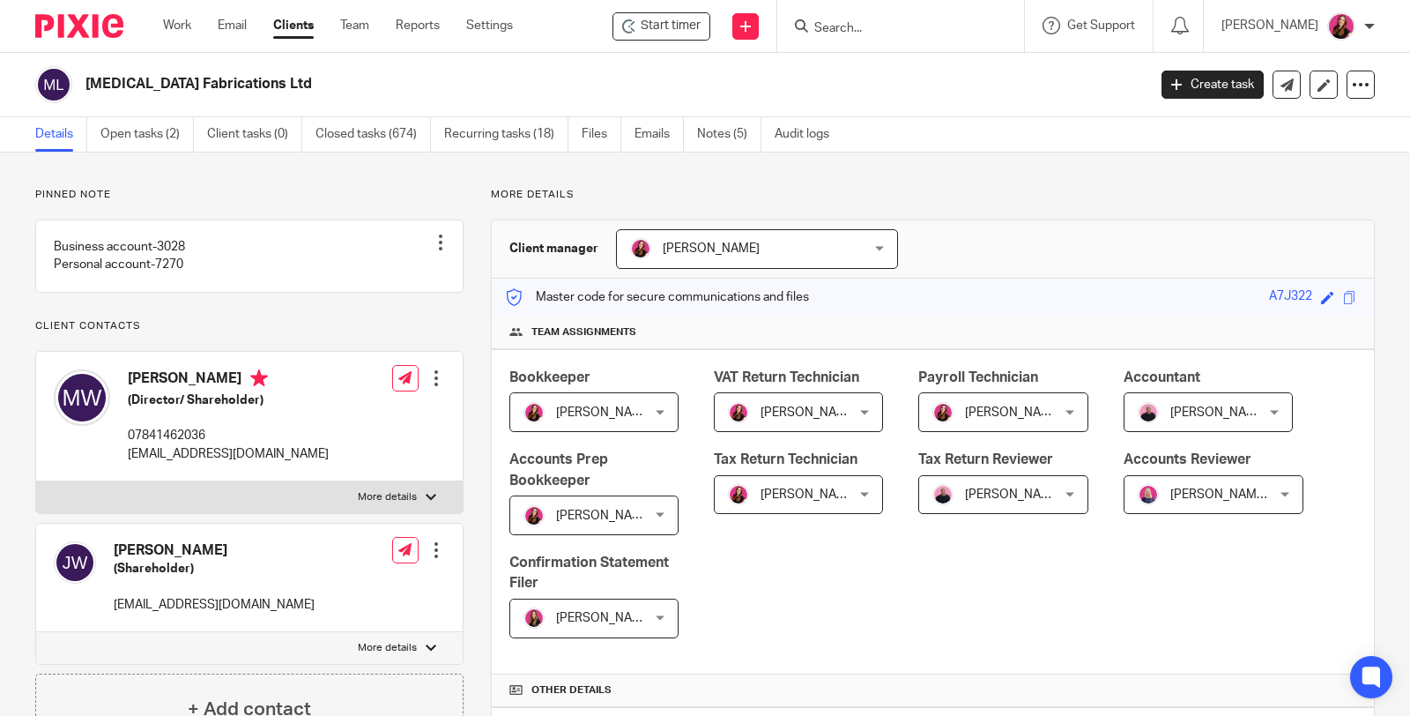
click at [139, 135] on link "Open tasks (2)" at bounding box center [146, 134] width 93 height 34
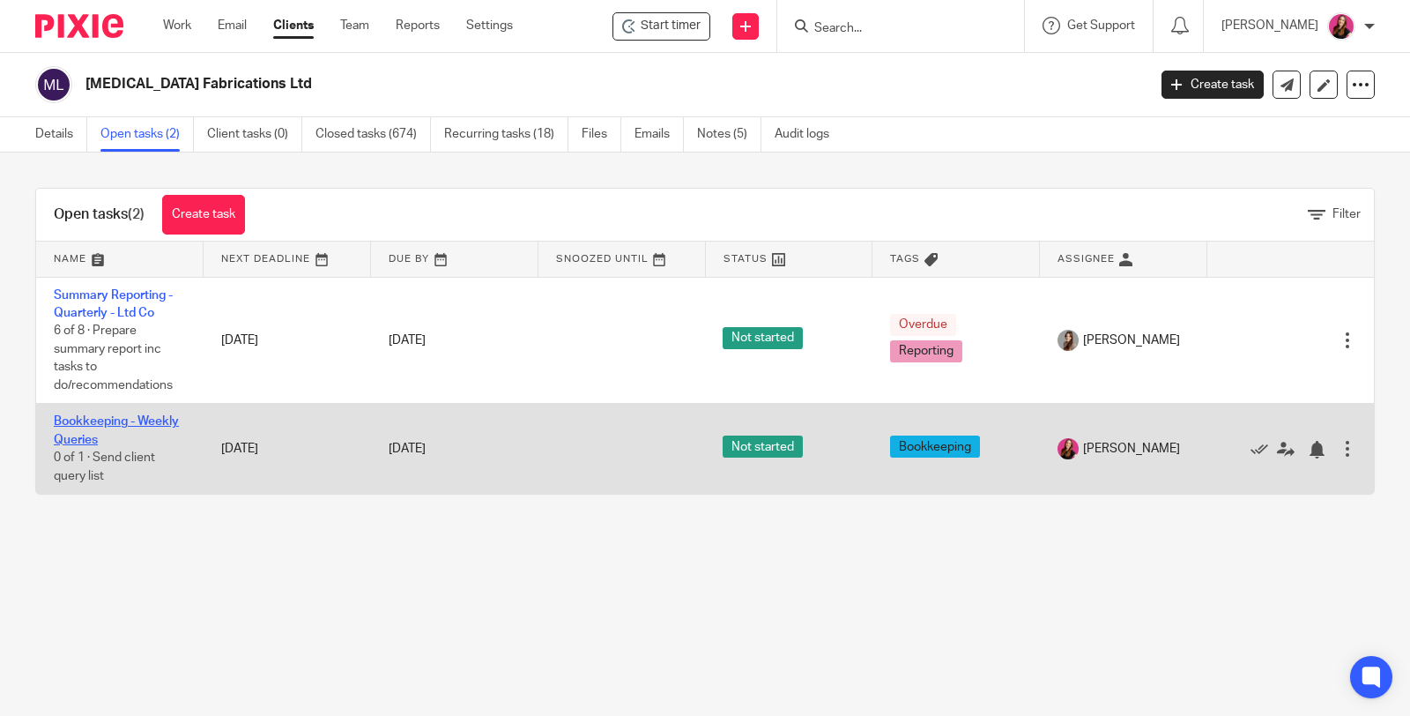
click at [150, 415] on link "Bookkeeping - Weekly Queries" at bounding box center [116, 430] width 125 height 30
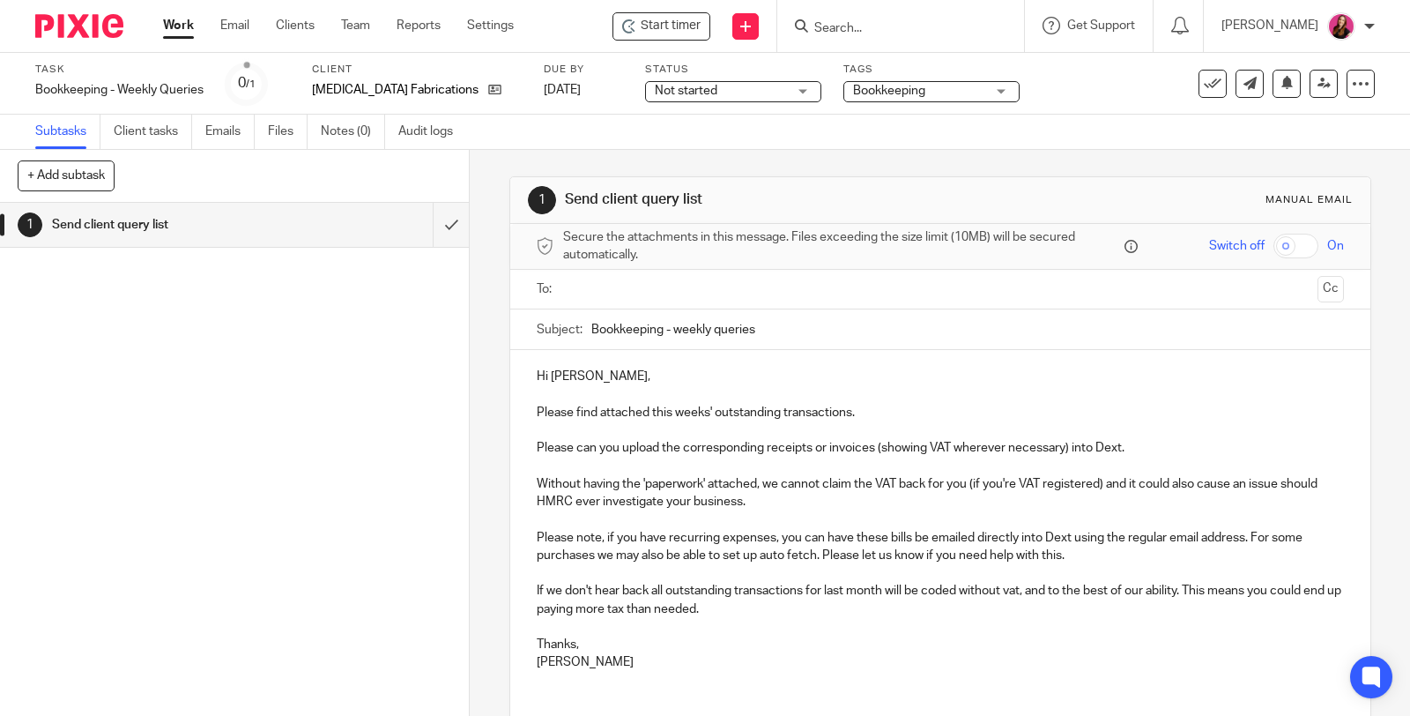
drag, startPoint x: 0, startPoint y: 0, endPoint x: 688, endPoint y: 278, distance: 742.3
click at [695, 279] on input "text" at bounding box center [939, 289] width 740 height 20
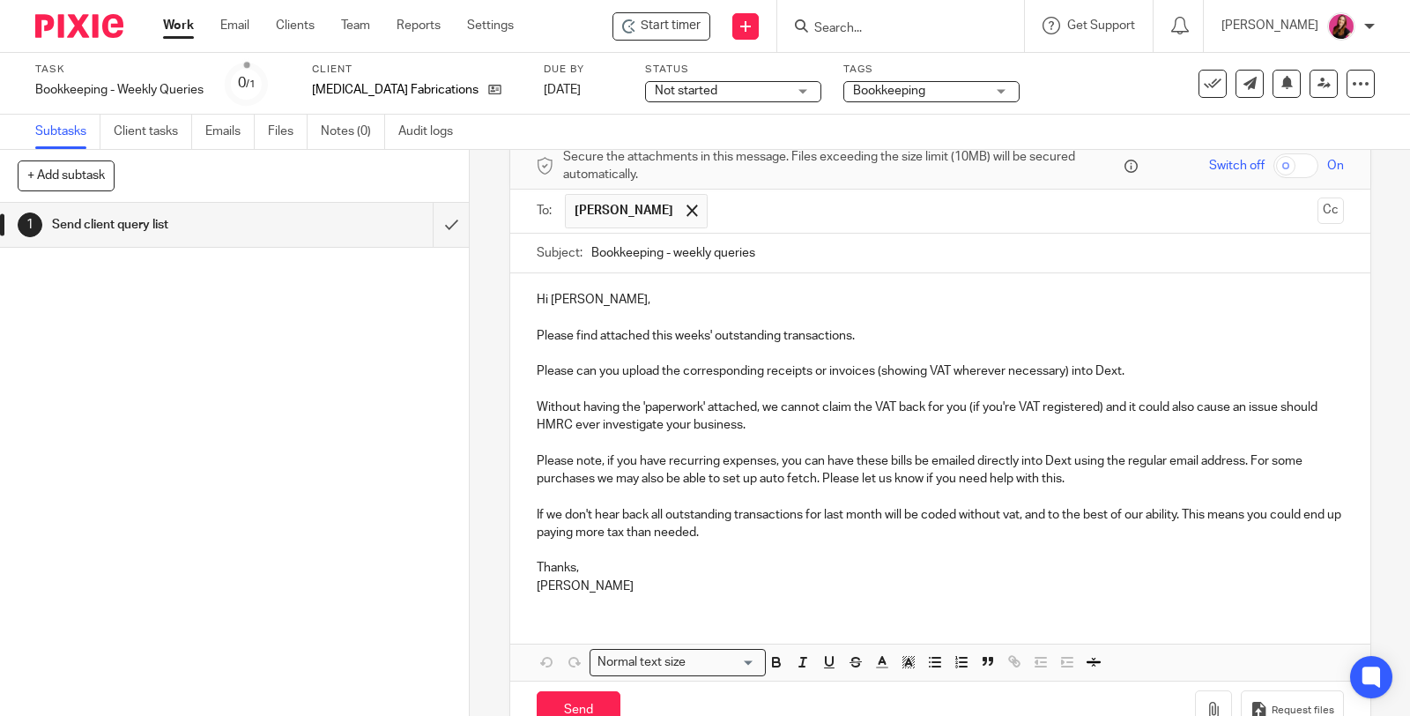
scroll to position [125, 0]
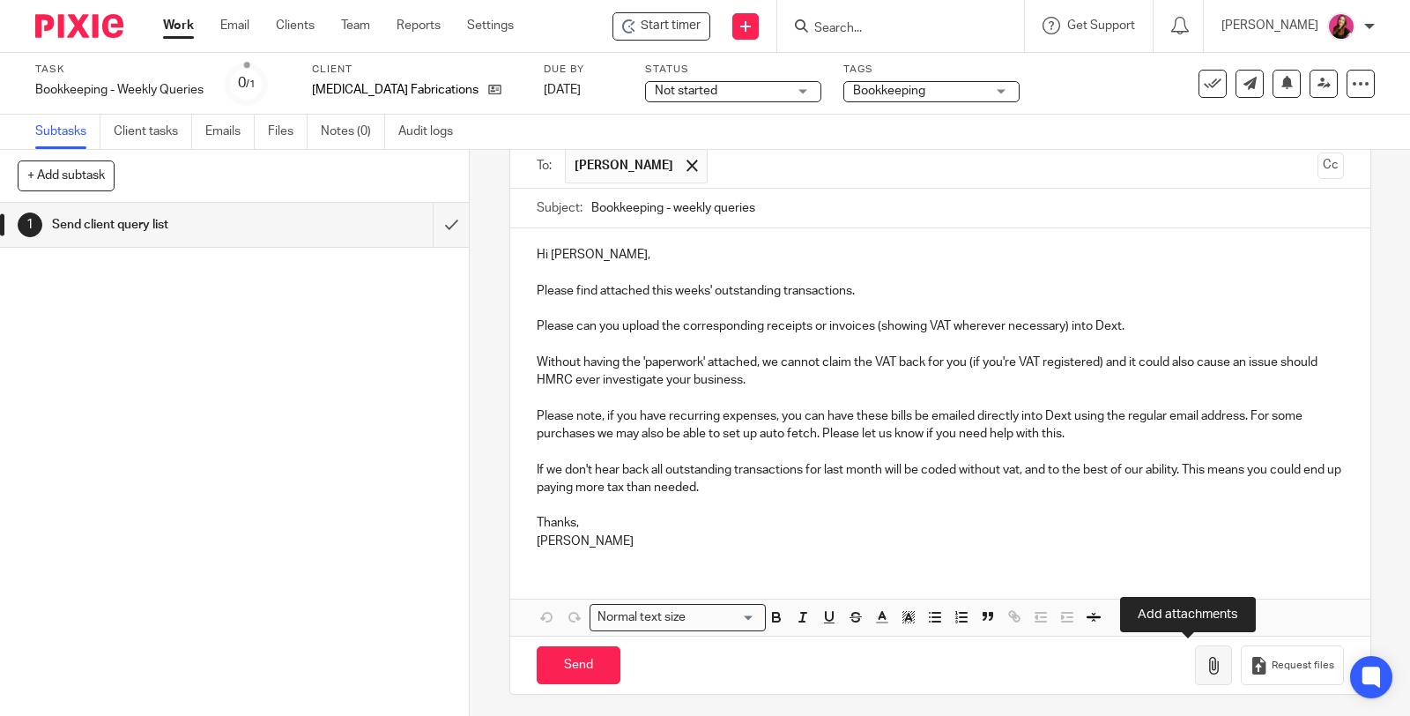
click at [1205, 658] on icon "button" at bounding box center [1214, 666] width 18 height 18
click at [1195, 649] on button "button" at bounding box center [1213, 665] width 37 height 40
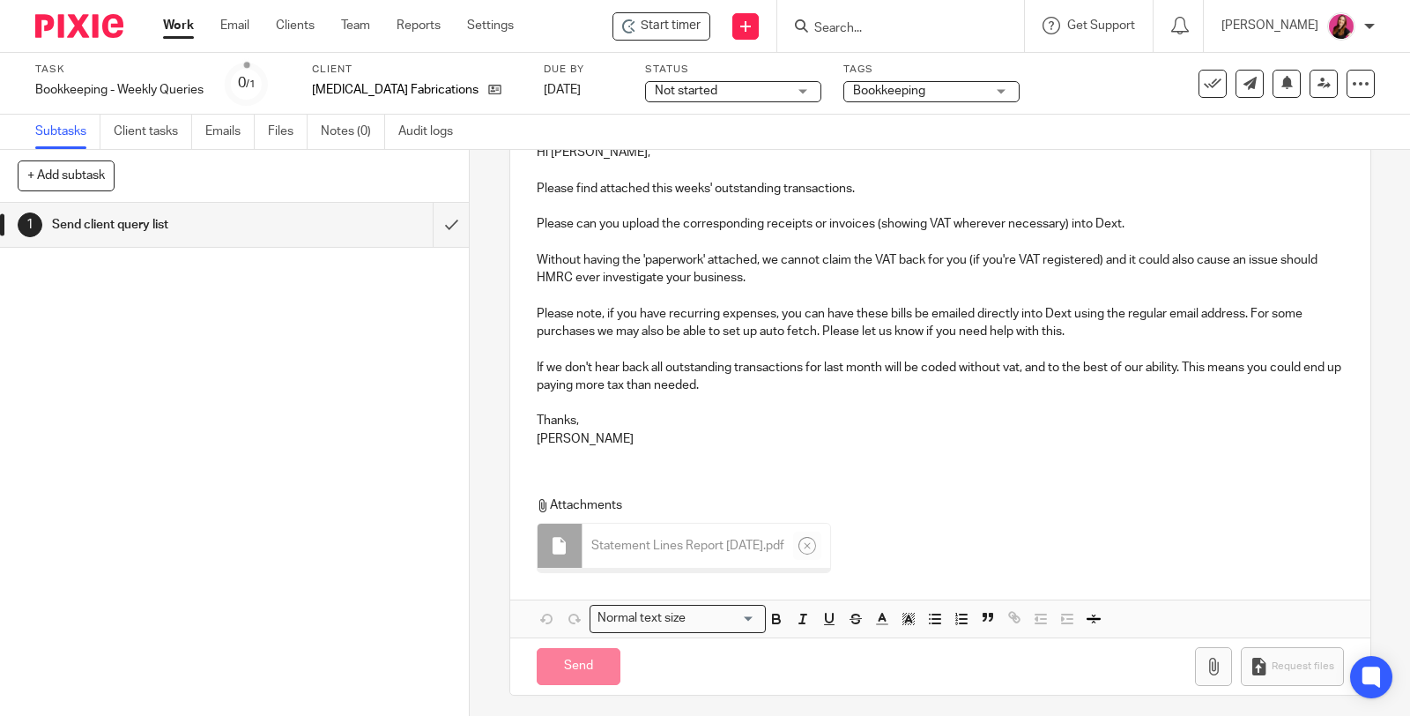
scroll to position [223, 0]
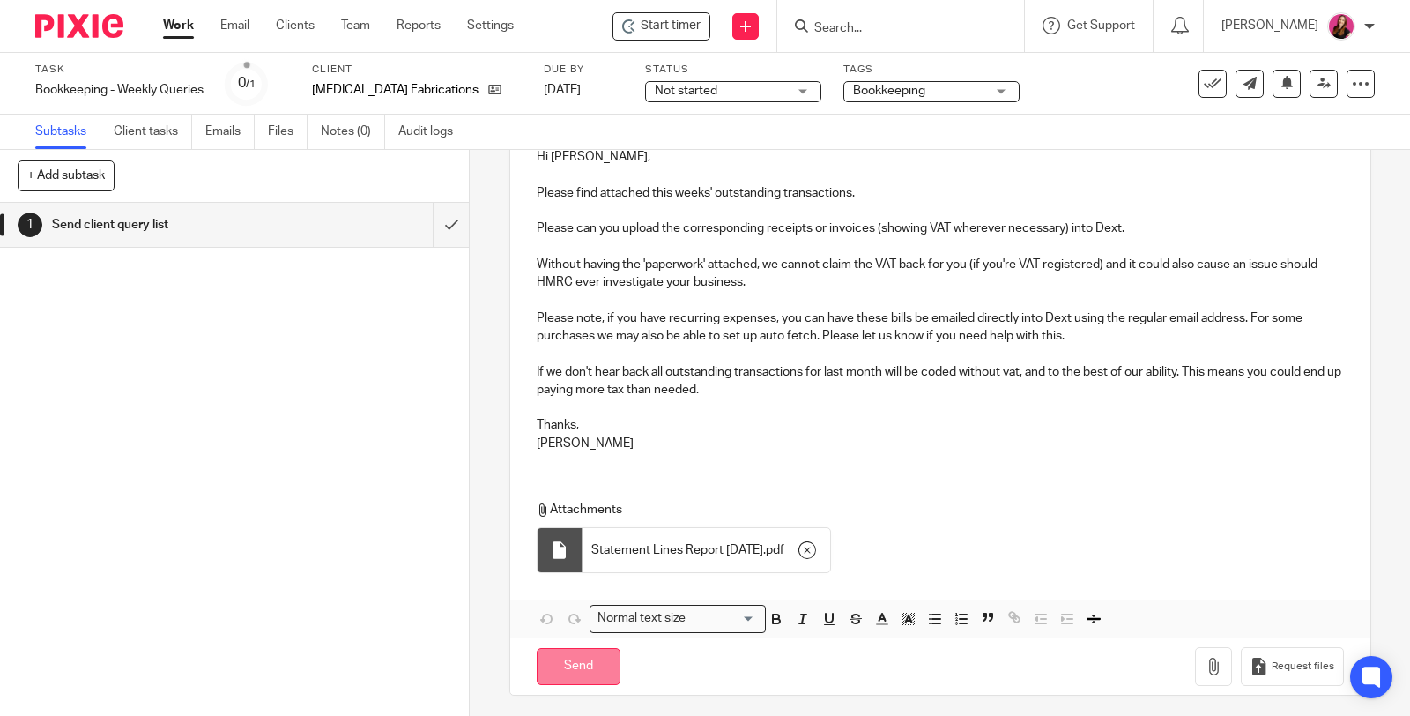
click at [584, 662] on input "Send" at bounding box center [579, 667] width 84 height 38
type input "Sent"
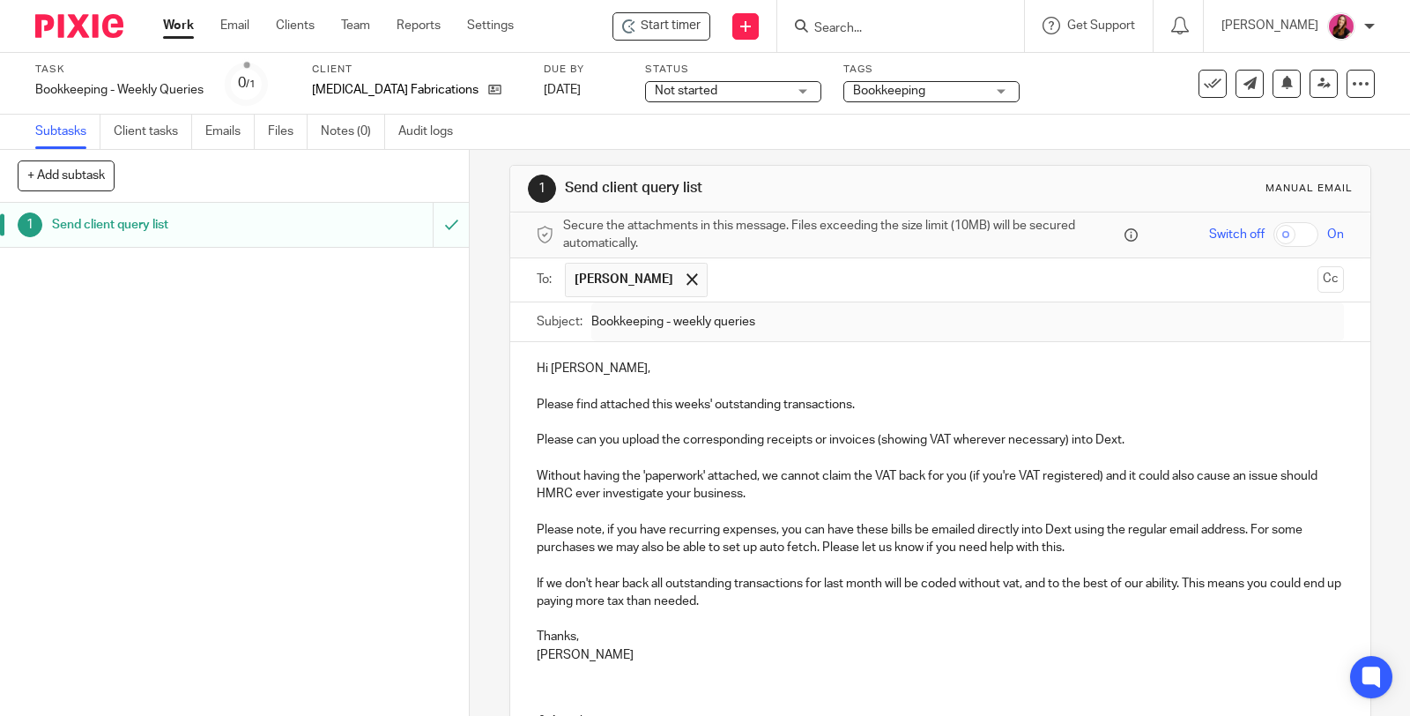
scroll to position [0, 0]
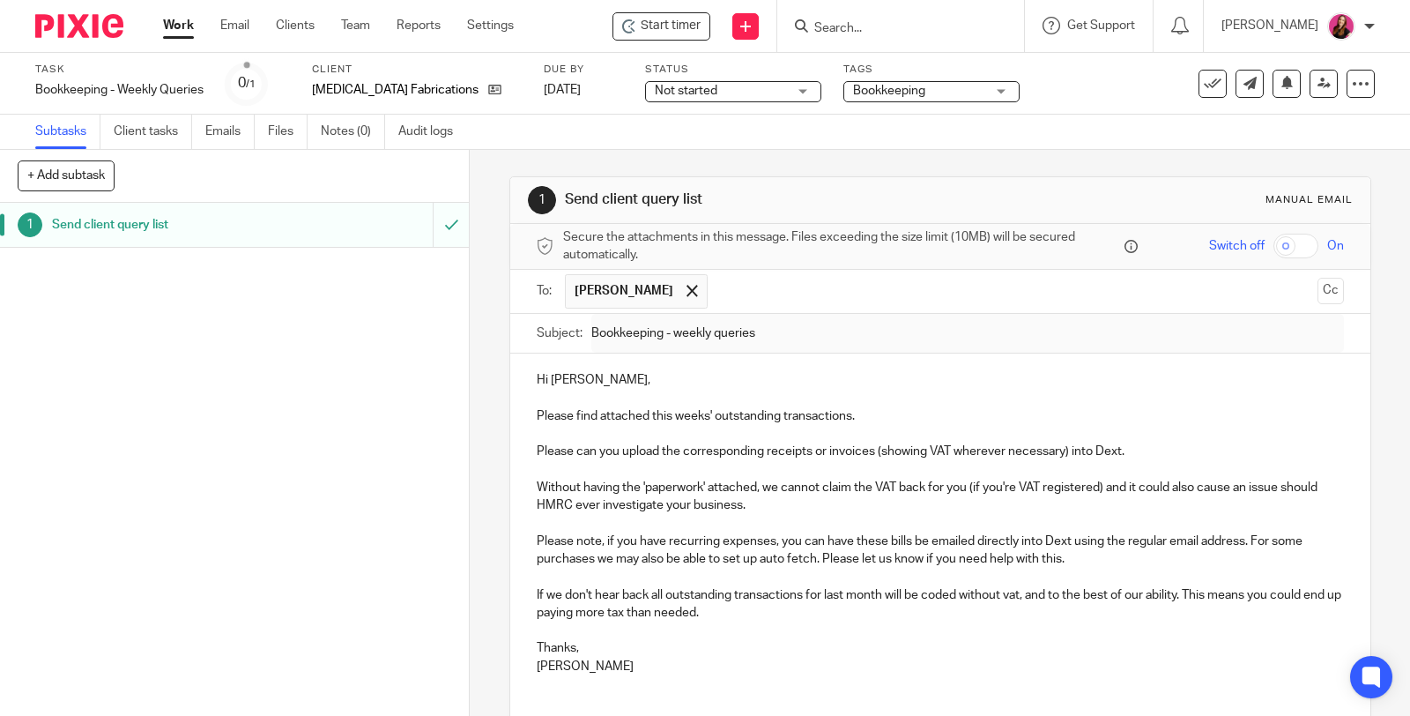
click at [172, 20] on link "Work" at bounding box center [178, 26] width 31 height 18
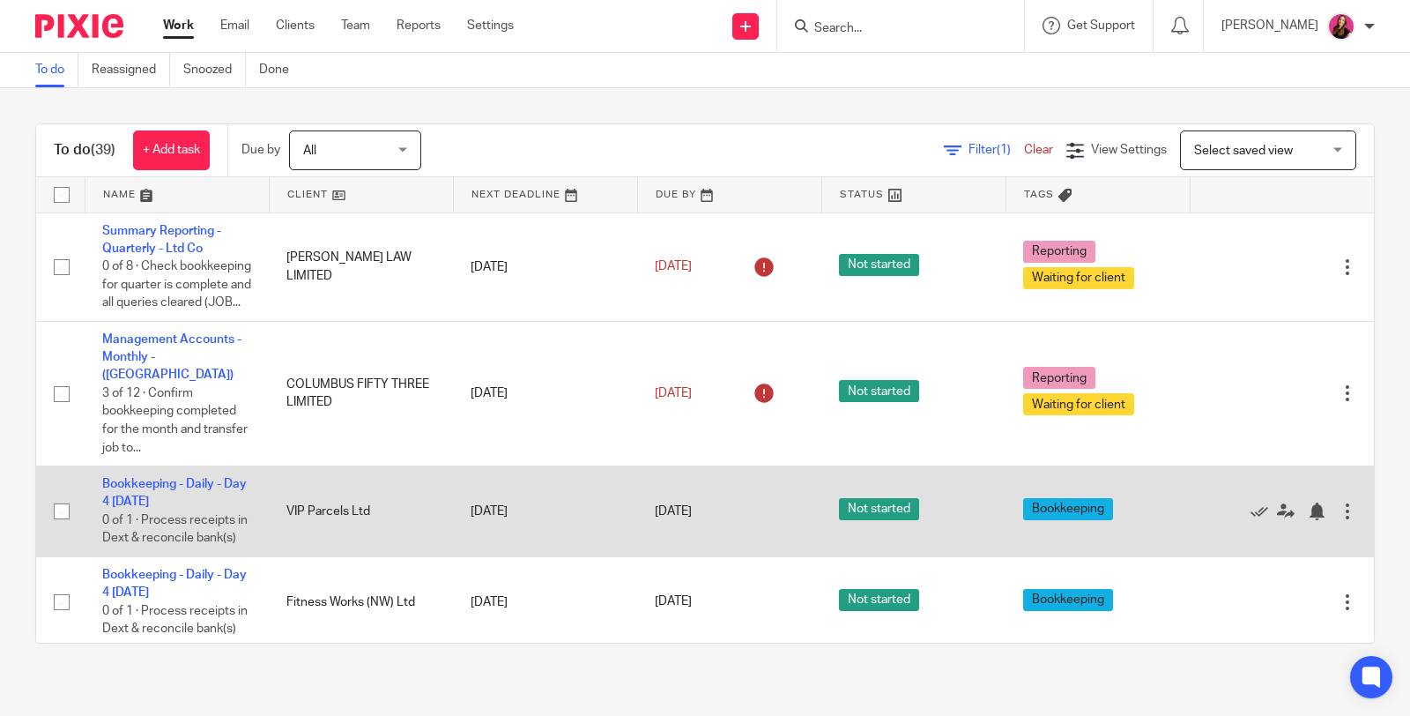
drag, startPoint x: 147, startPoint y: 481, endPoint x: 176, endPoint y: 465, distance: 33.6
click at [147, 481] on link "Bookkeeping - Daily - Day 4 [DATE]" at bounding box center [174, 493] width 145 height 30
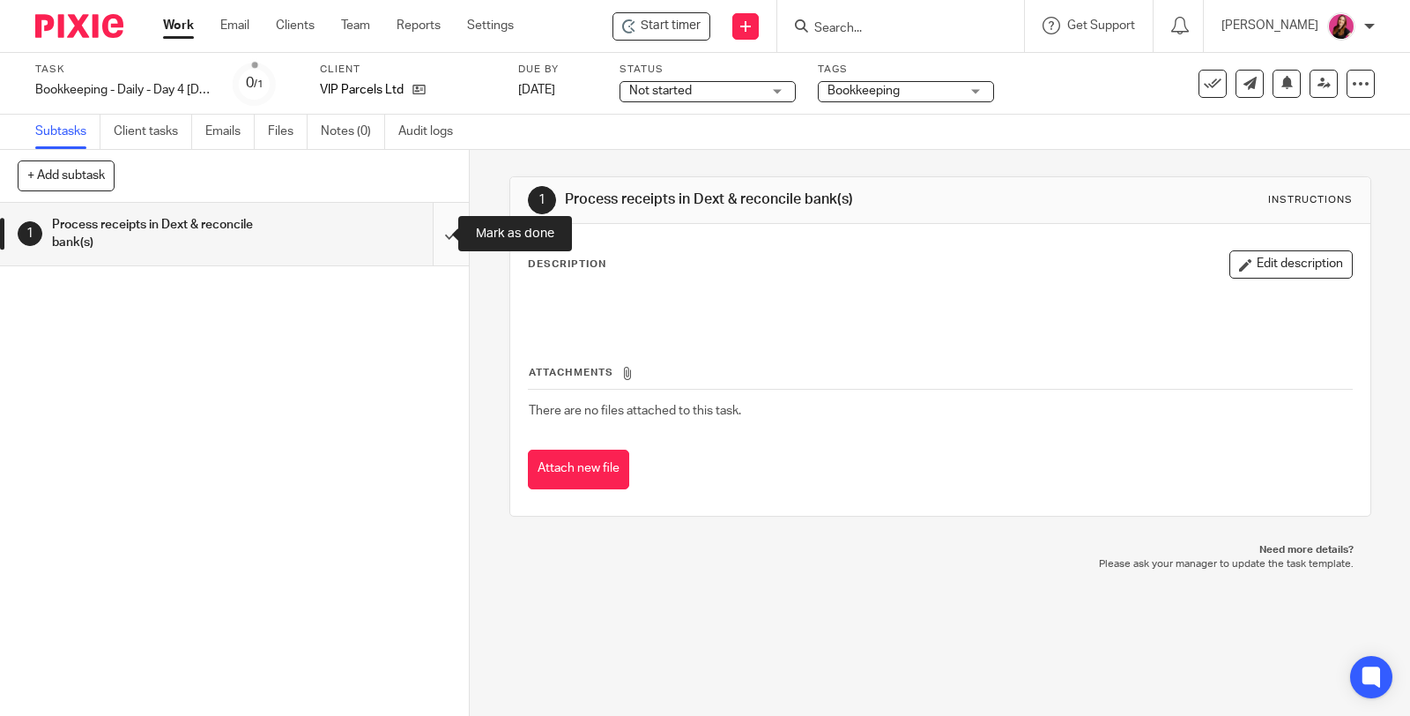
click at [432, 231] on input "submit" at bounding box center [234, 234] width 469 height 63
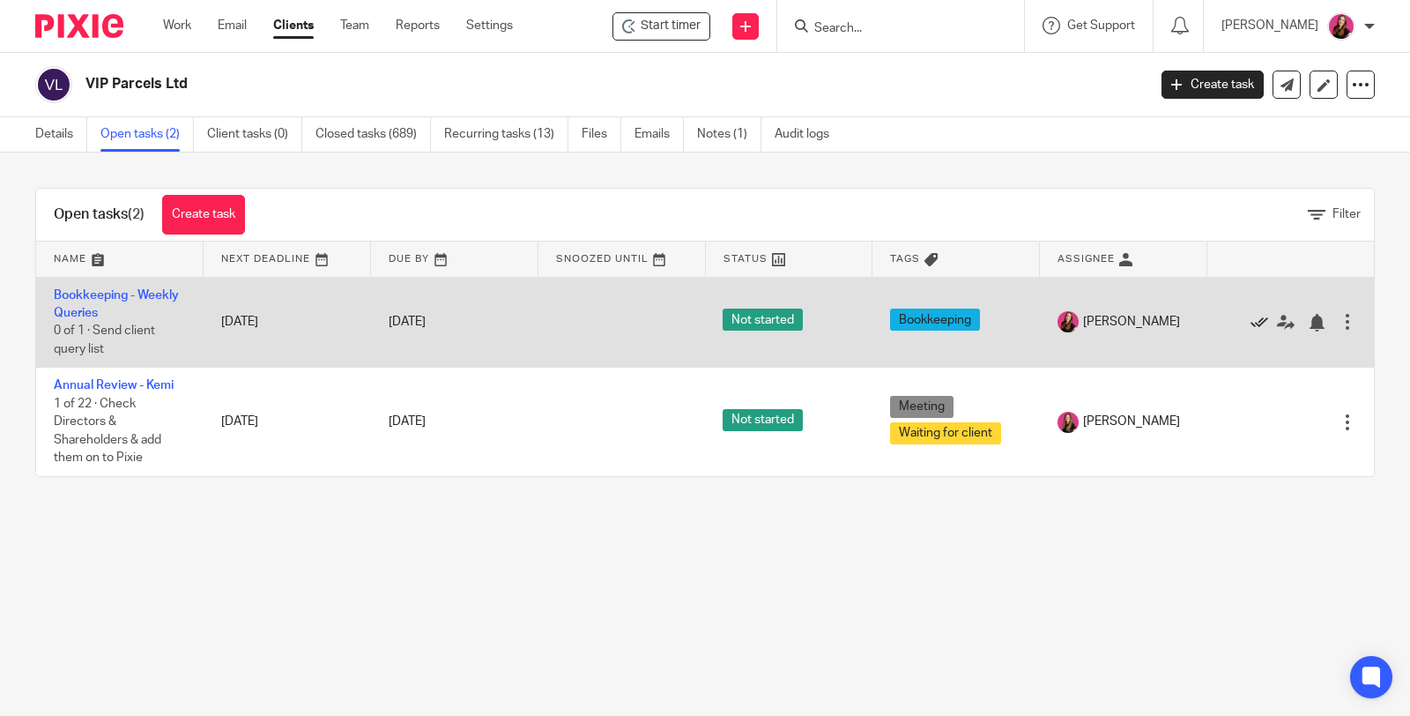
click at [1251, 320] on icon at bounding box center [1260, 323] width 18 height 18
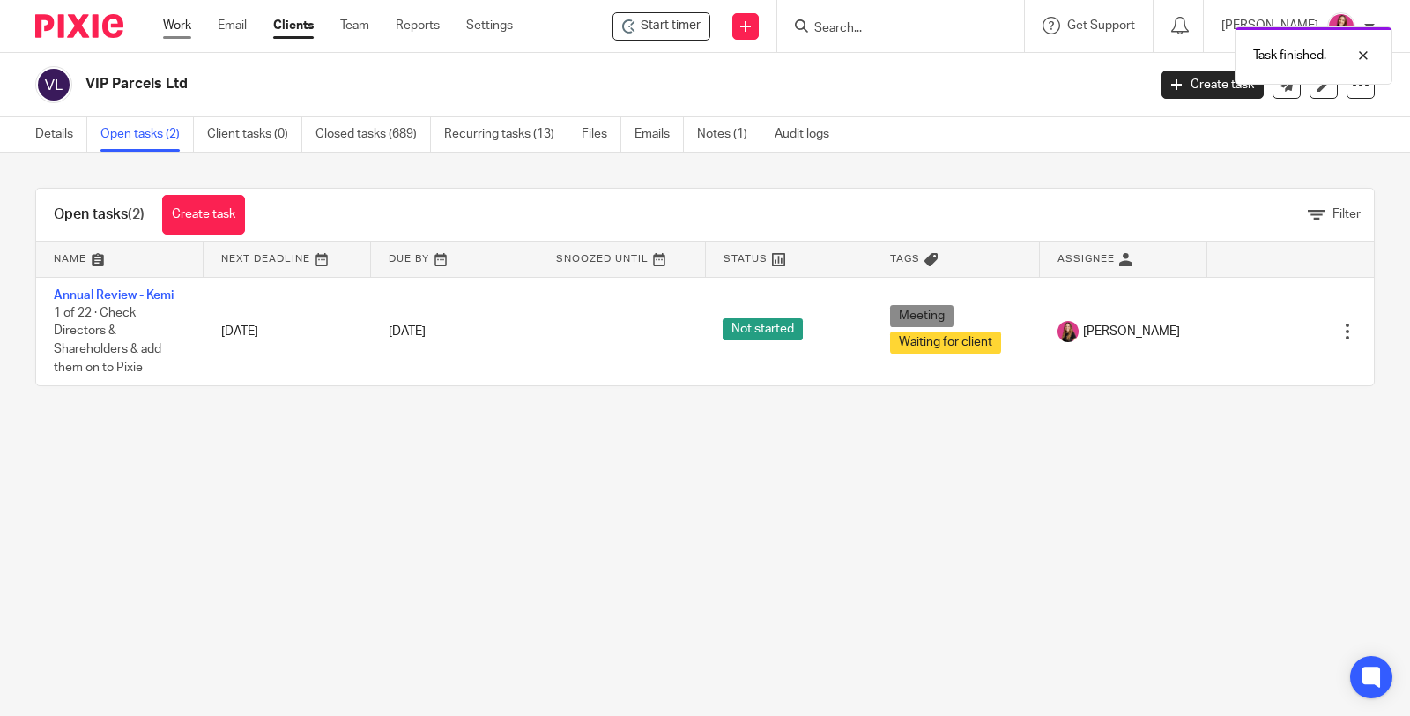
click at [176, 29] on link "Work" at bounding box center [177, 26] width 28 height 18
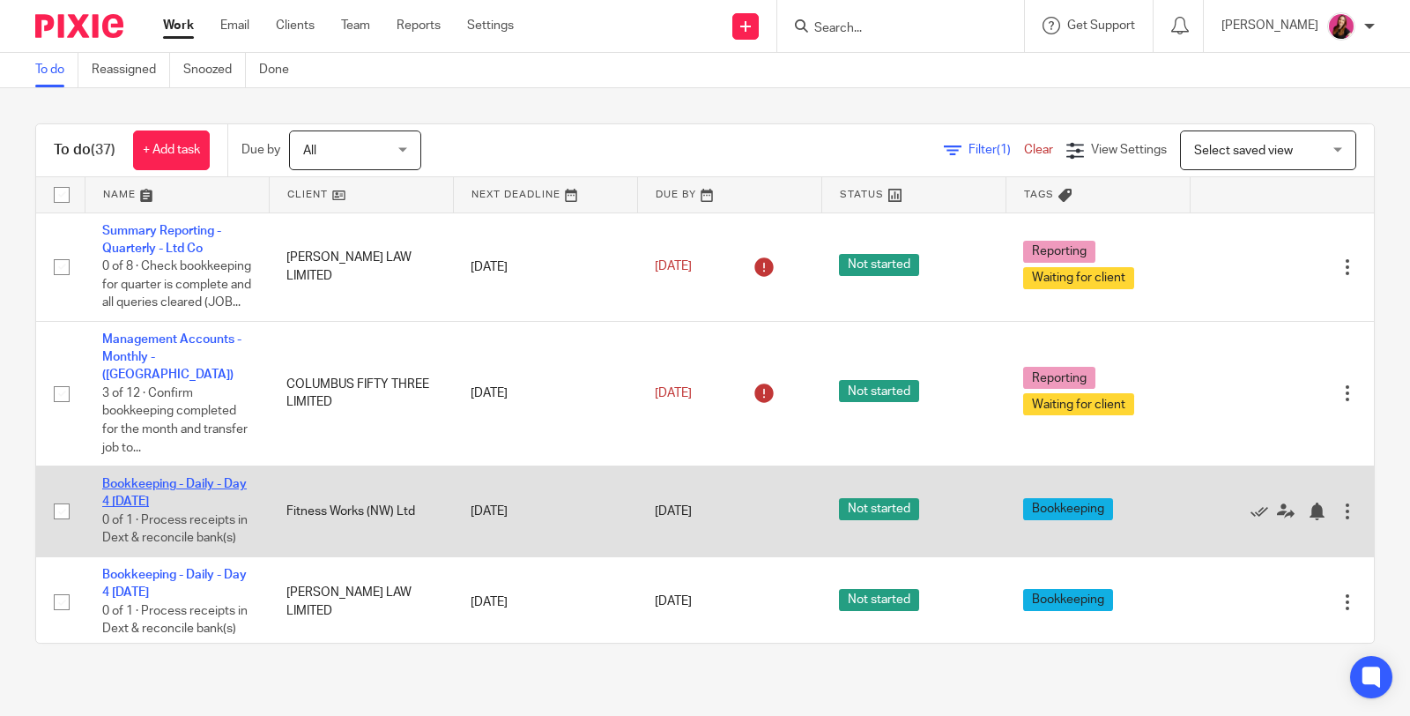
click at [182, 485] on link "Bookkeeping - Daily - Day 4 Thursday" at bounding box center [174, 493] width 145 height 30
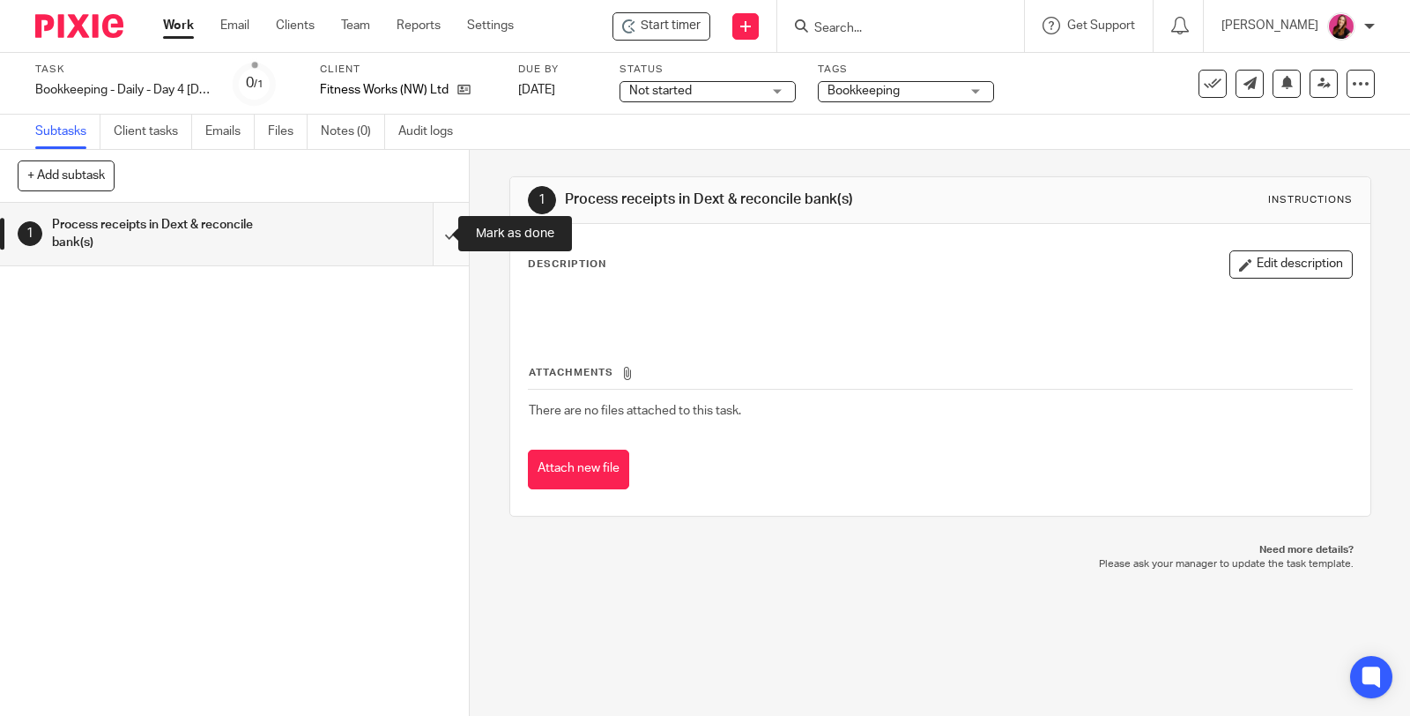
click at [428, 234] on input "submit" at bounding box center [234, 234] width 469 height 63
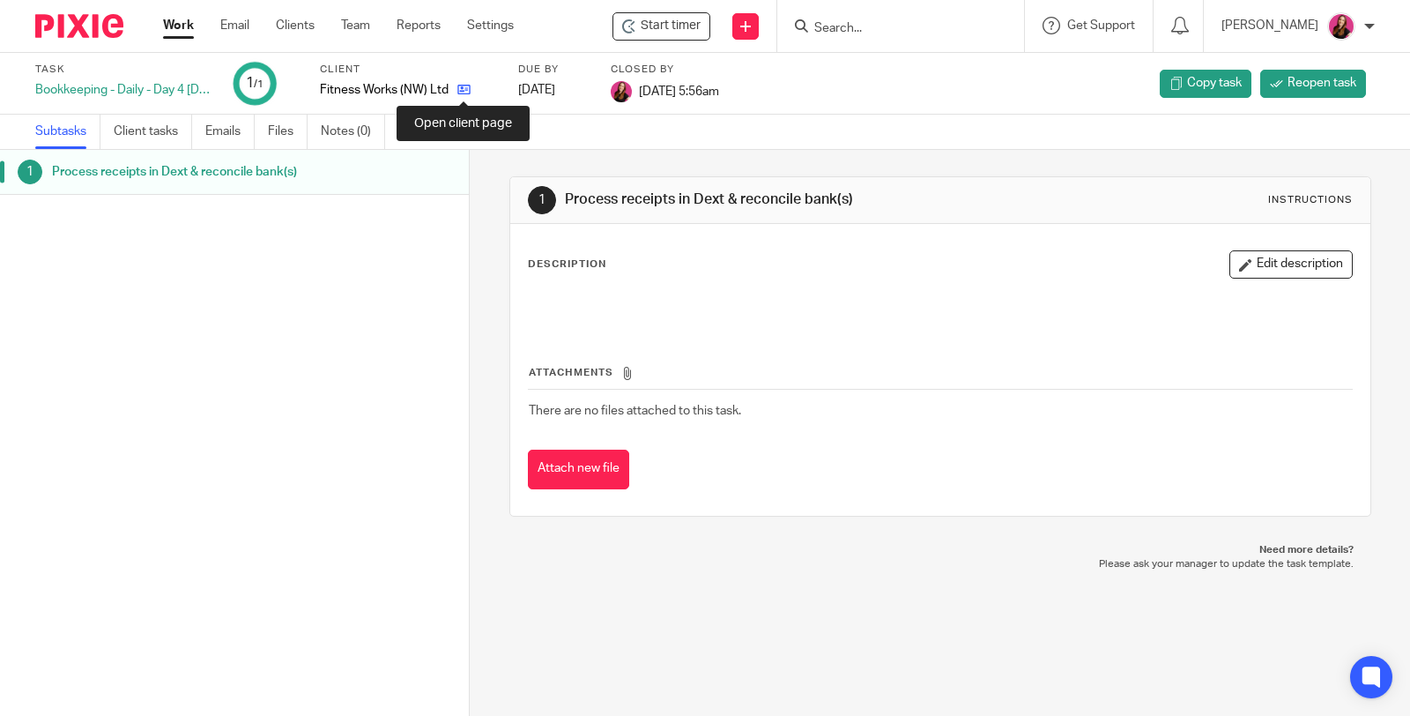
click at [466, 89] on icon at bounding box center [463, 89] width 13 height 13
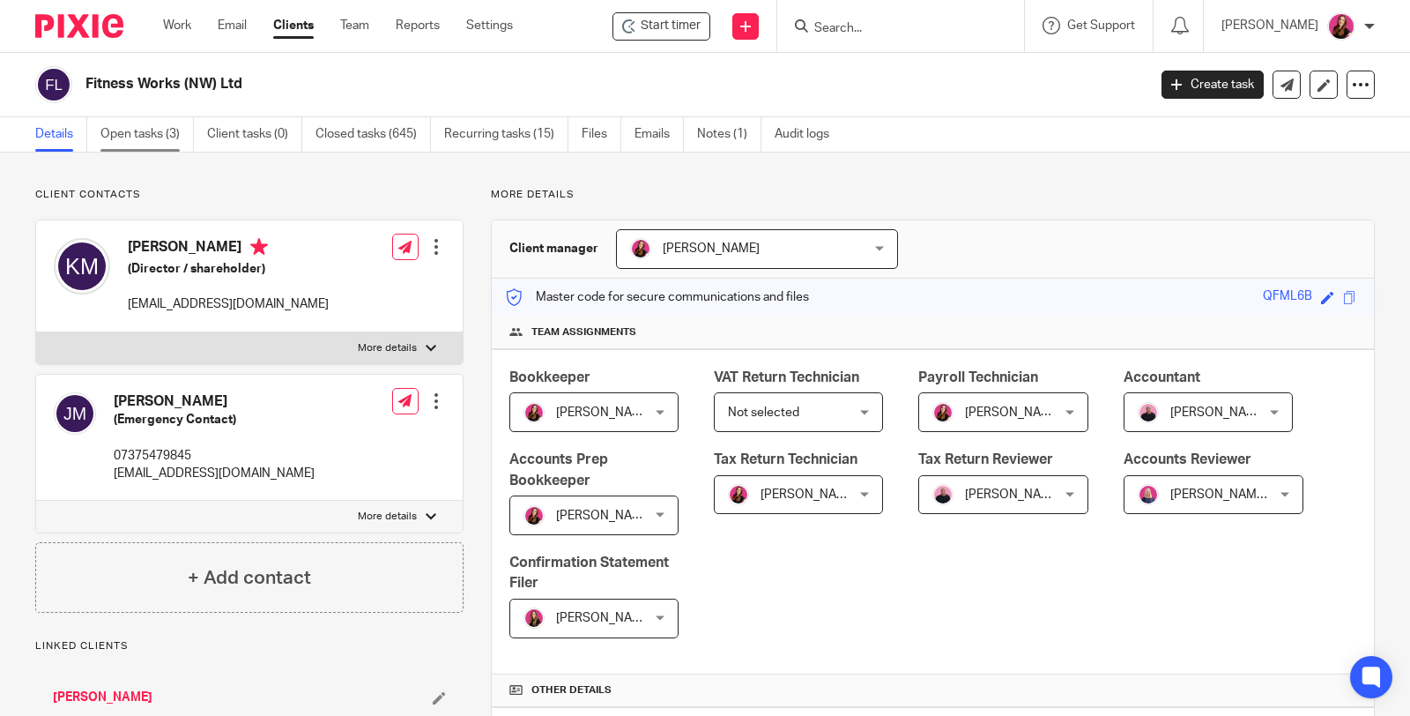
click at [117, 140] on link "Open tasks (3)" at bounding box center [146, 134] width 93 height 34
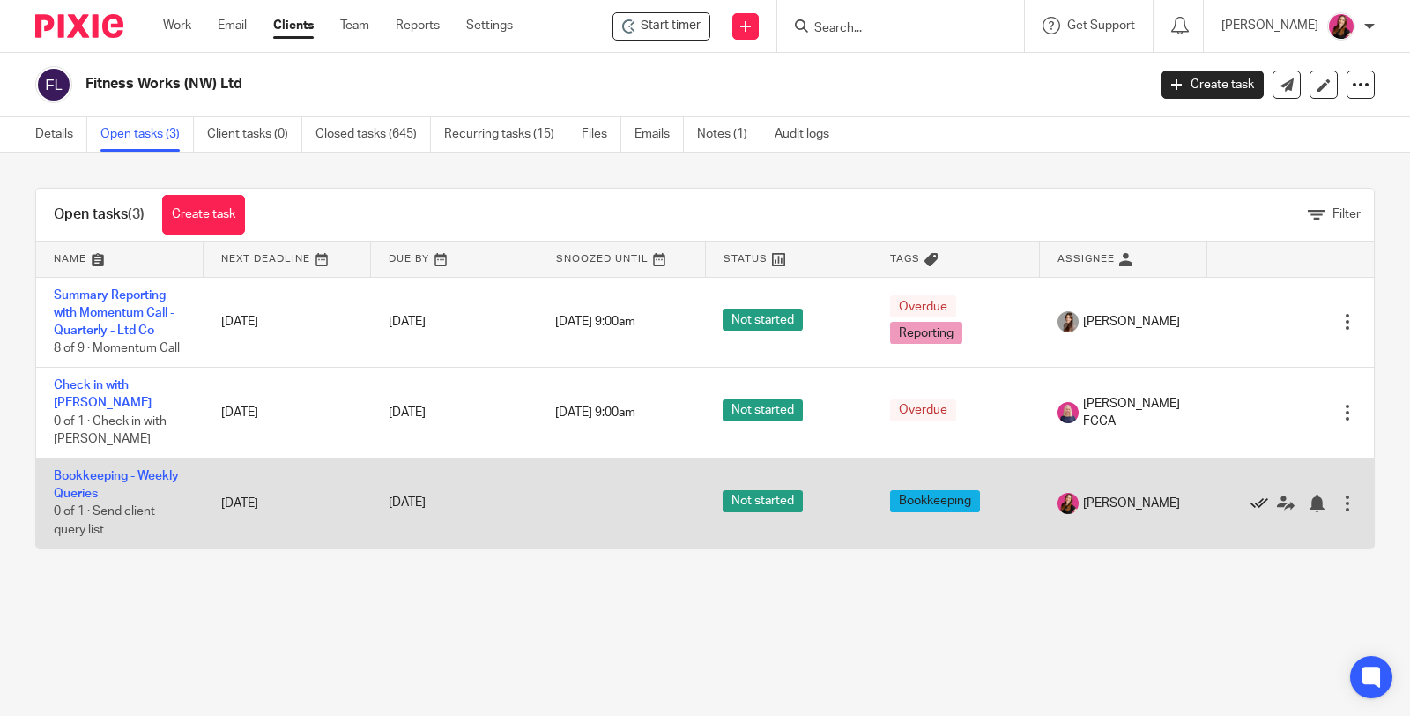
click at [1251, 495] on icon at bounding box center [1260, 504] width 18 height 18
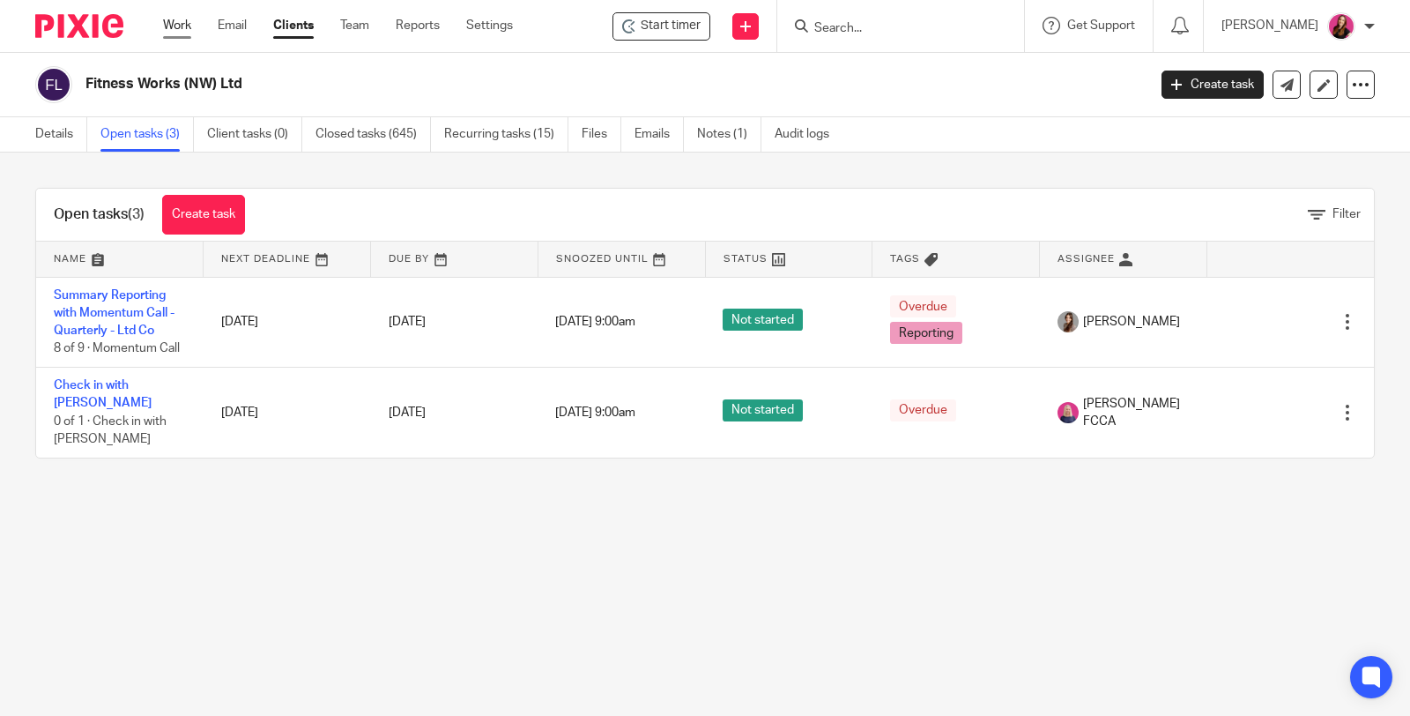
click at [175, 26] on link "Work" at bounding box center [177, 26] width 28 height 18
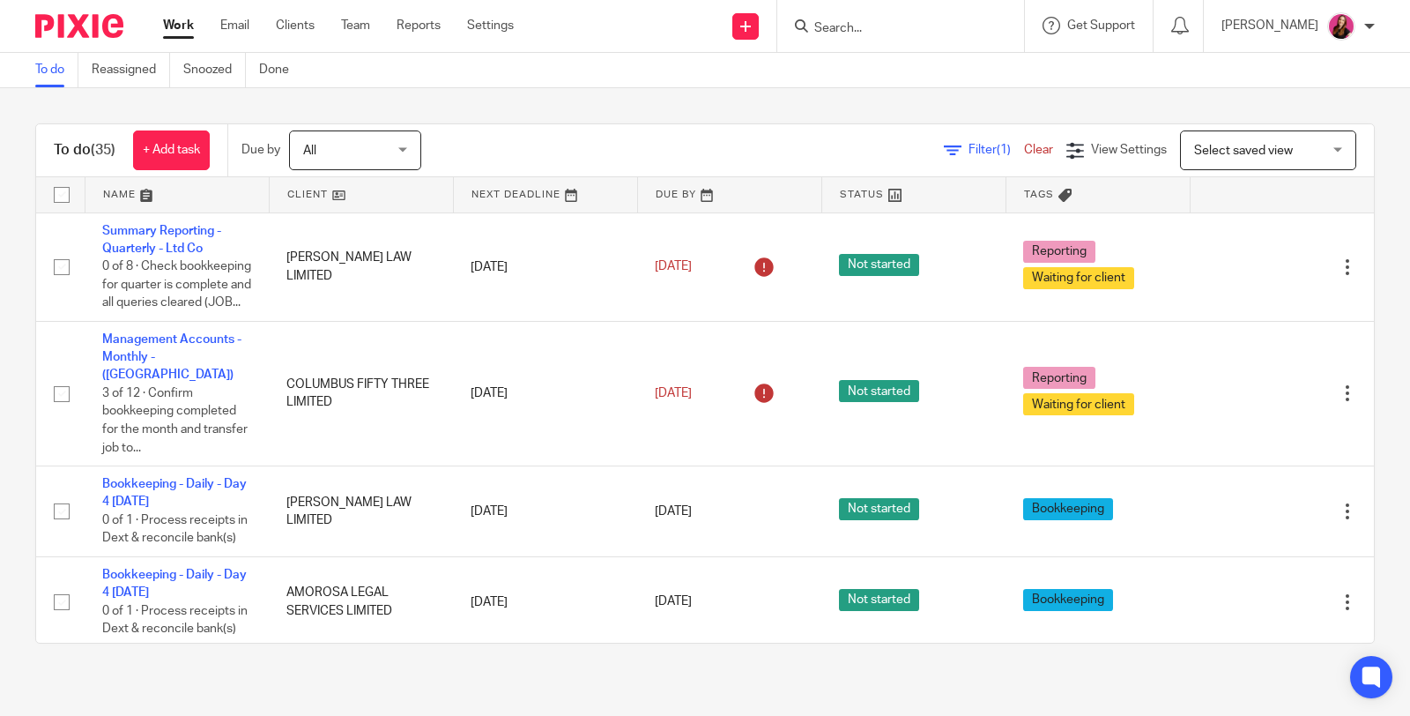
click at [870, 32] on input "Search" at bounding box center [892, 29] width 159 height 16
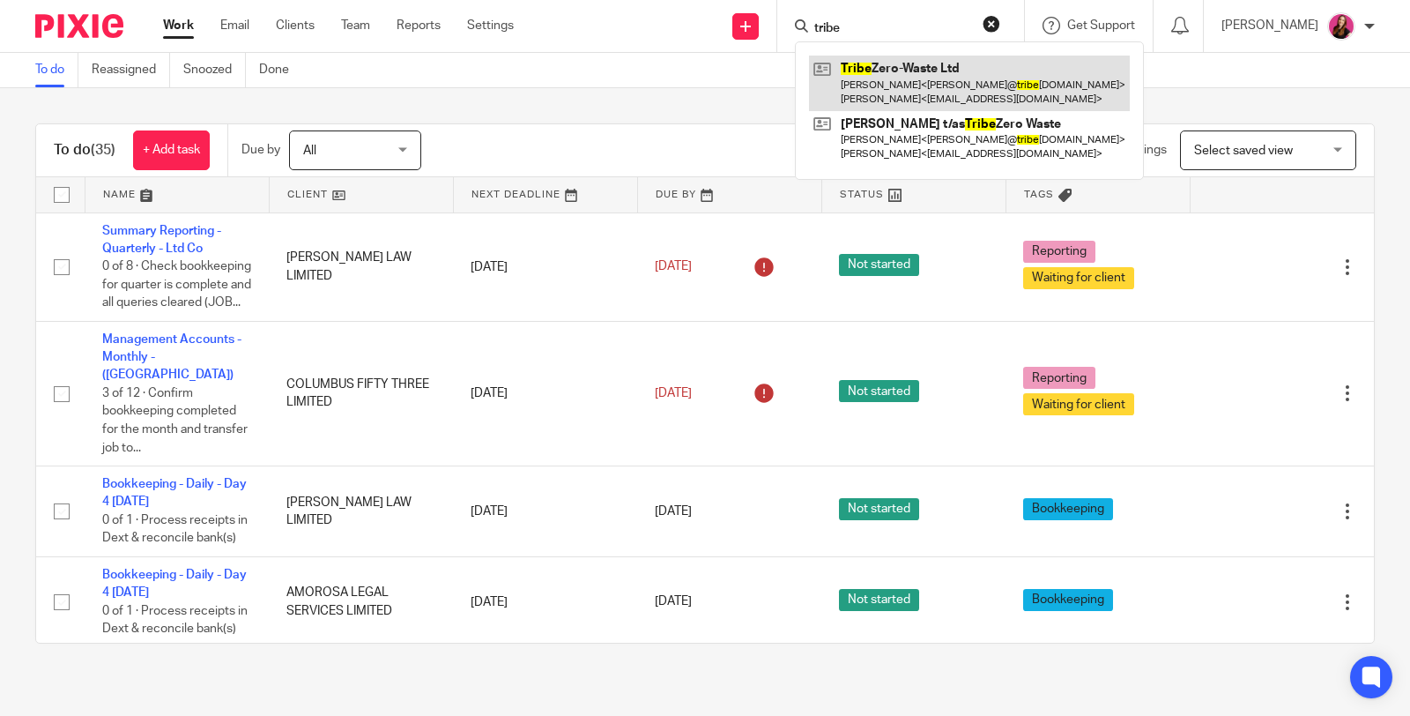
type input "tribe"
click at [891, 72] on link at bounding box center [969, 83] width 321 height 55
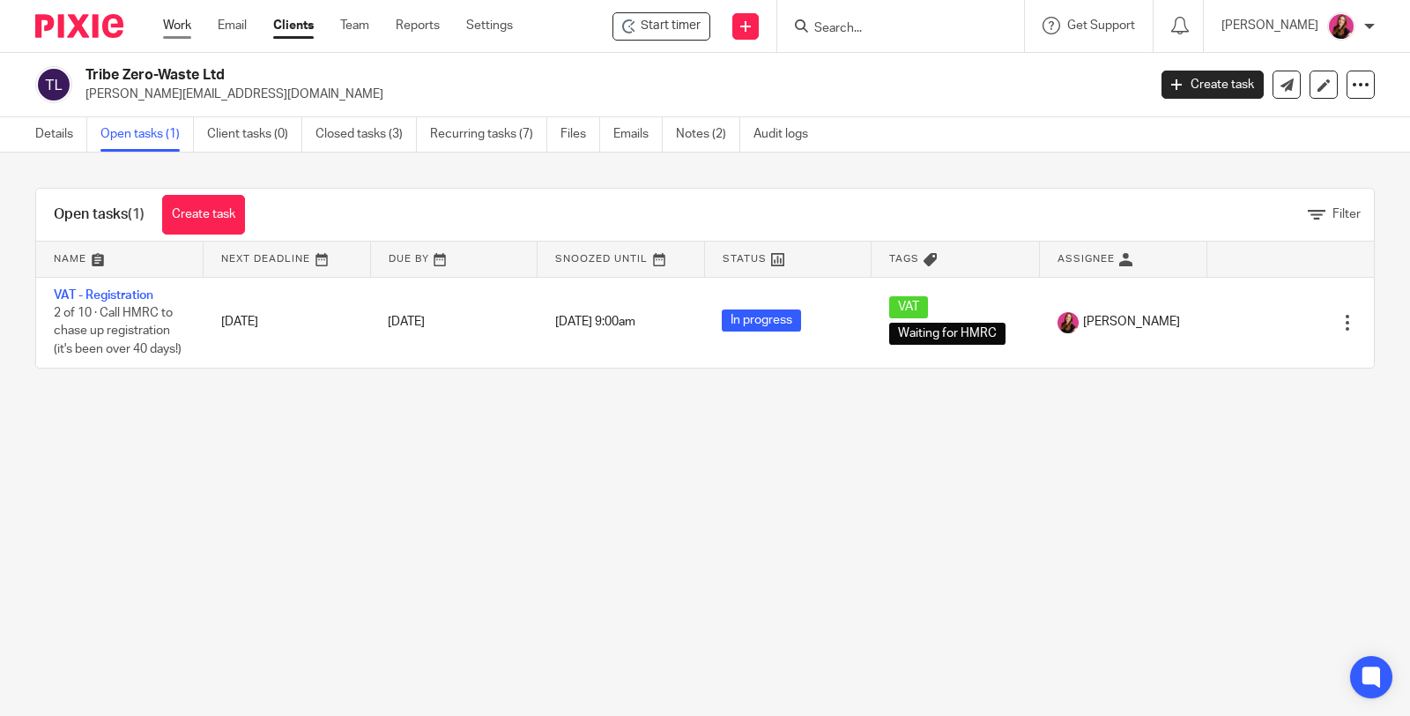
click at [178, 29] on link "Work" at bounding box center [177, 26] width 28 height 18
